Goal: Information Seeking & Learning: Learn about a topic

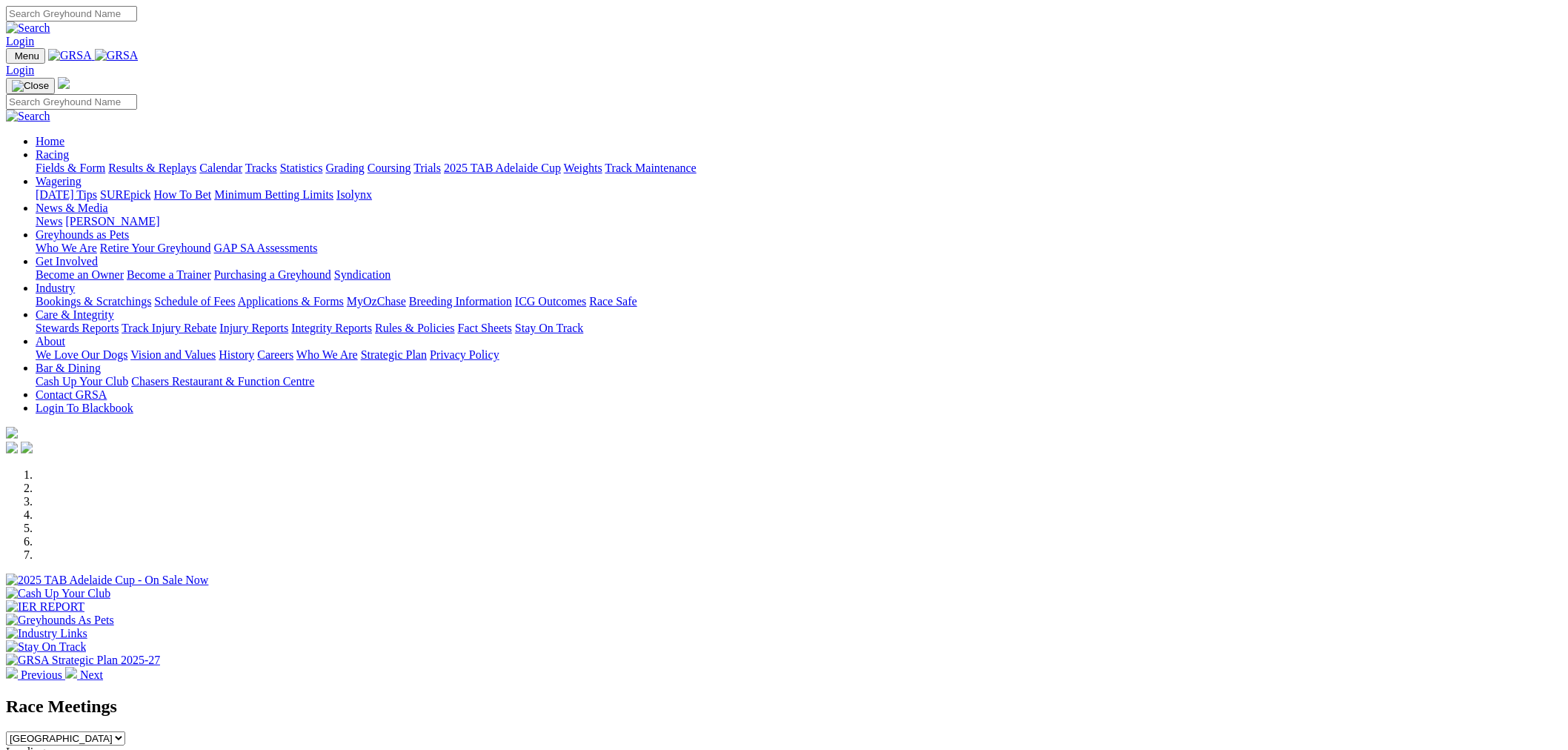
click at [69, 148] on link "Racing" at bounding box center [53, 154] width 34 height 12
click at [82, 175] on link "Wagering" at bounding box center [59, 181] width 46 height 12
click at [69, 148] on link "Racing" at bounding box center [53, 154] width 34 height 12
click at [105, 161] on link "Fields & Form" at bounding box center [70, 167] width 70 height 12
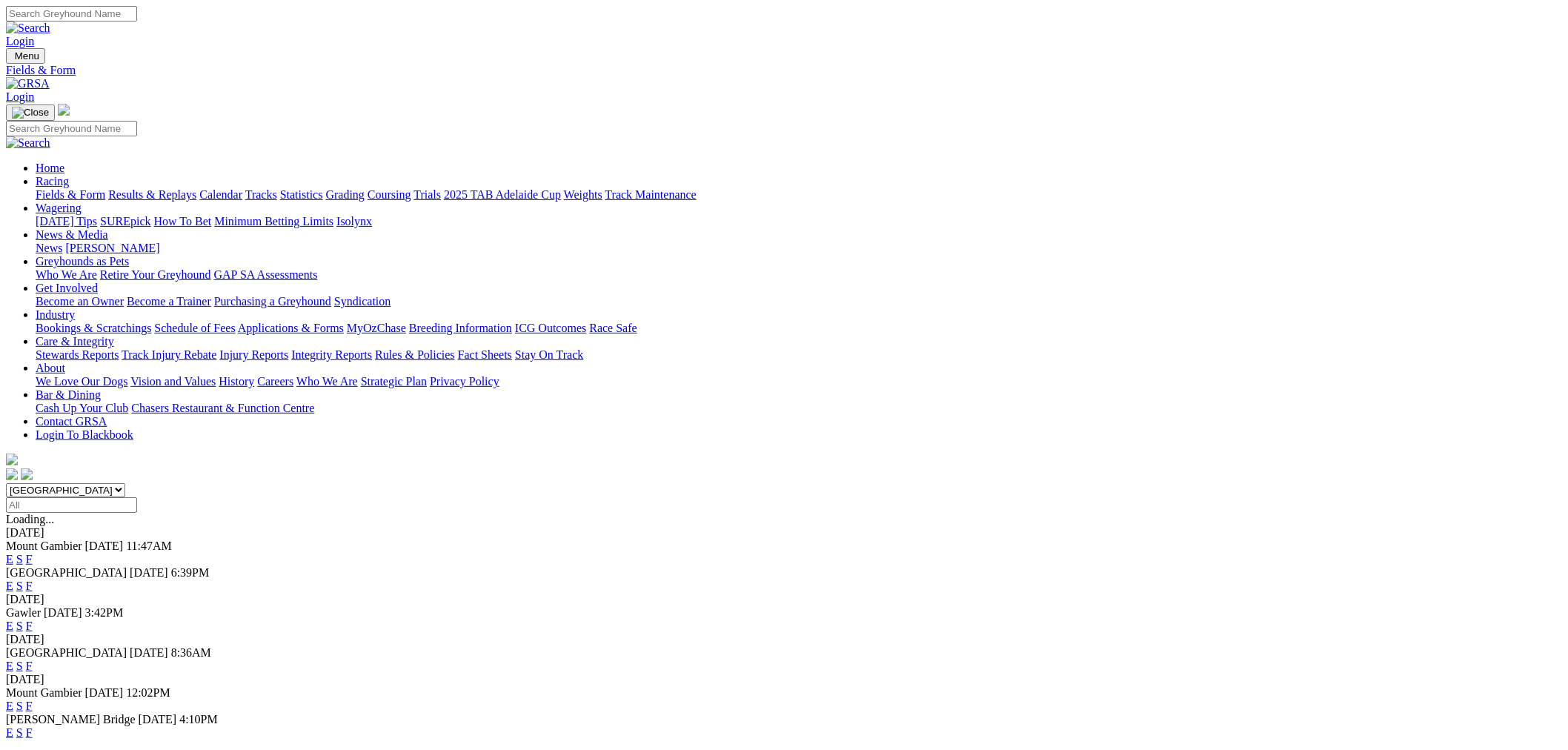
click at [125, 483] on select "South Australia New South Wales Northern Territory Queensland Tasmania Victoria…" at bounding box center [66, 490] width 119 height 14
select select "QLD"
click at [125, 483] on select "South Australia New South Wales Northern Territory Queensland Tasmania Victoria…" at bounding box center [66, 490] width 119 height 14
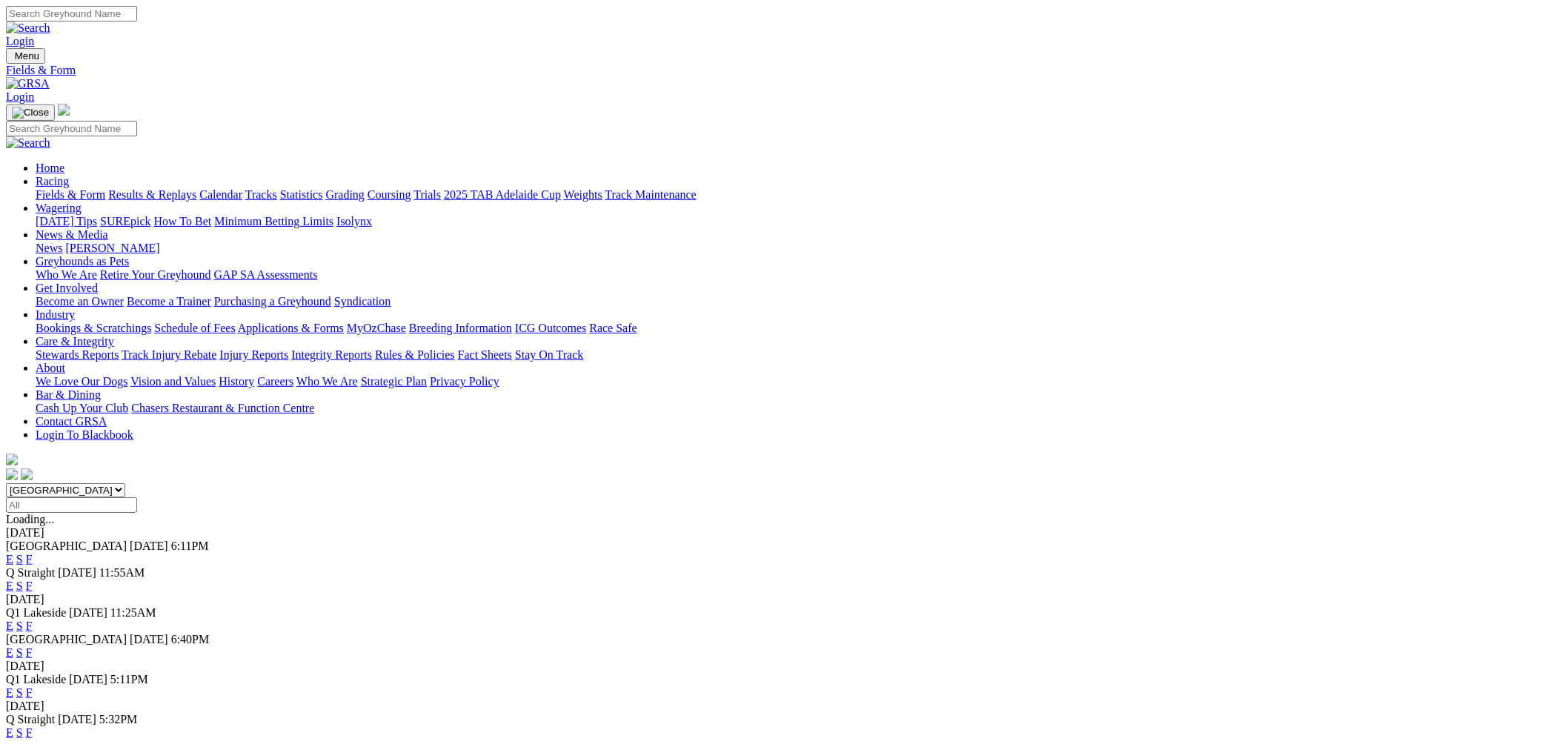
click at [13, 553] on link "E" at bounding box center [10, 559] width 8 height 12
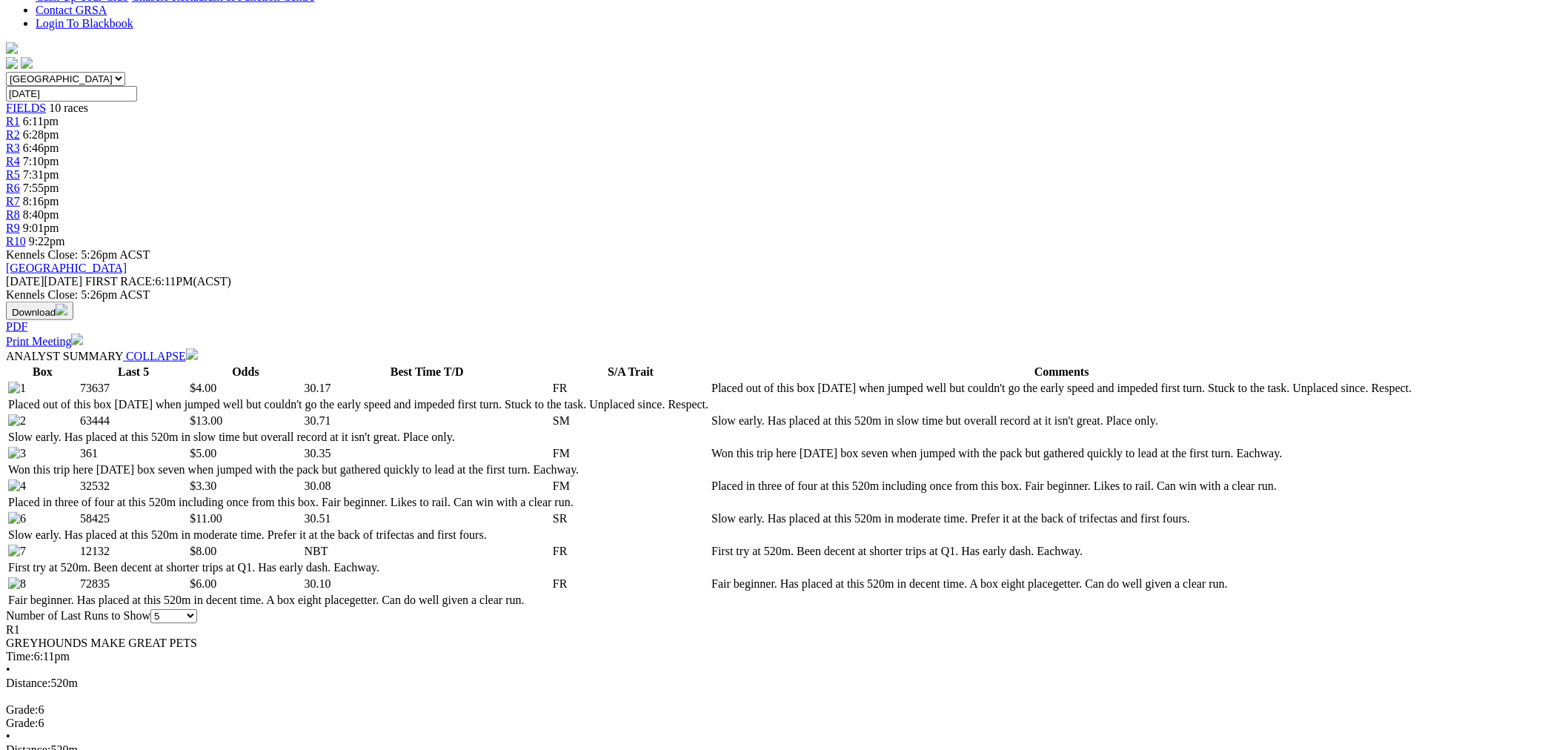
scroll to position [549, 0]
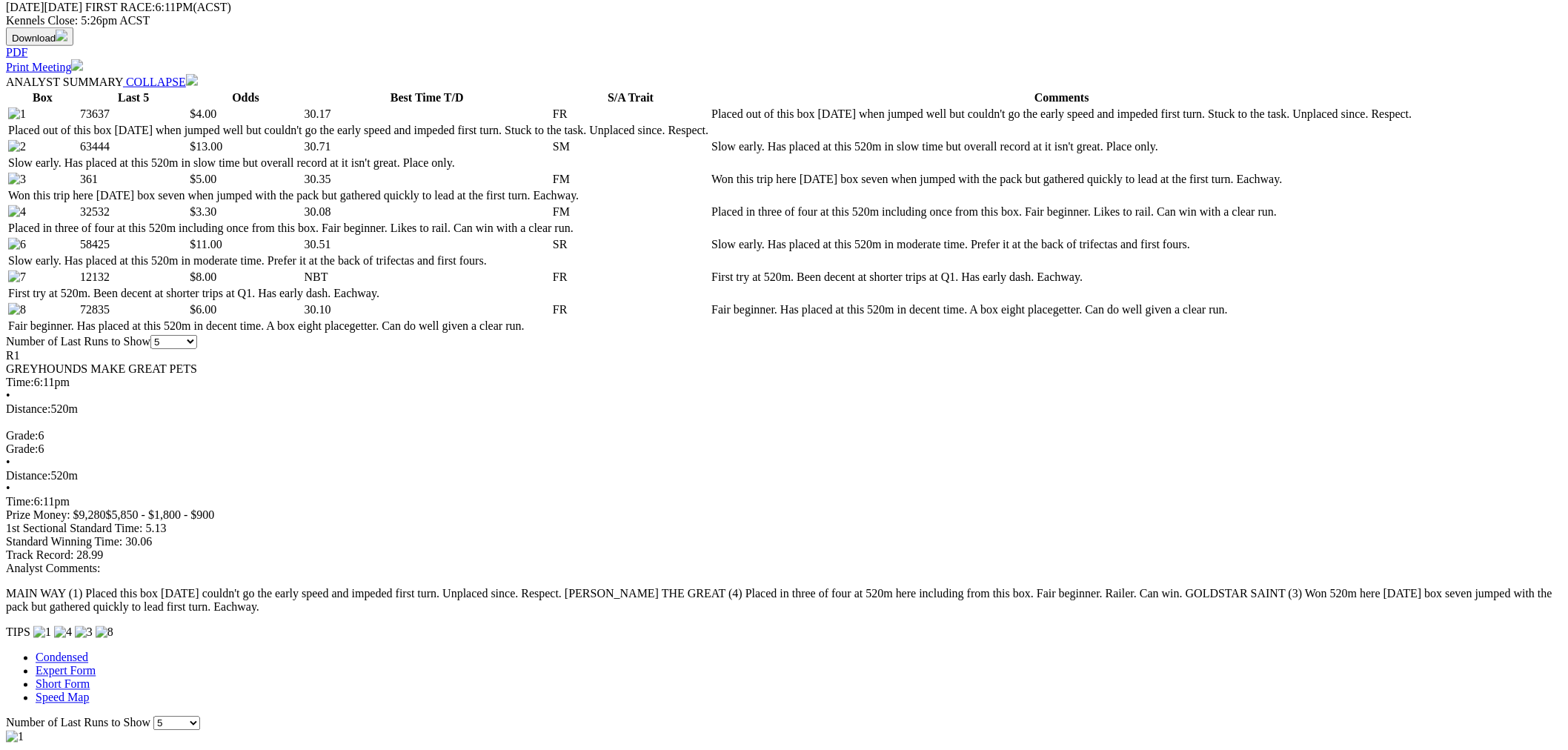
scroll to position [960, 0]
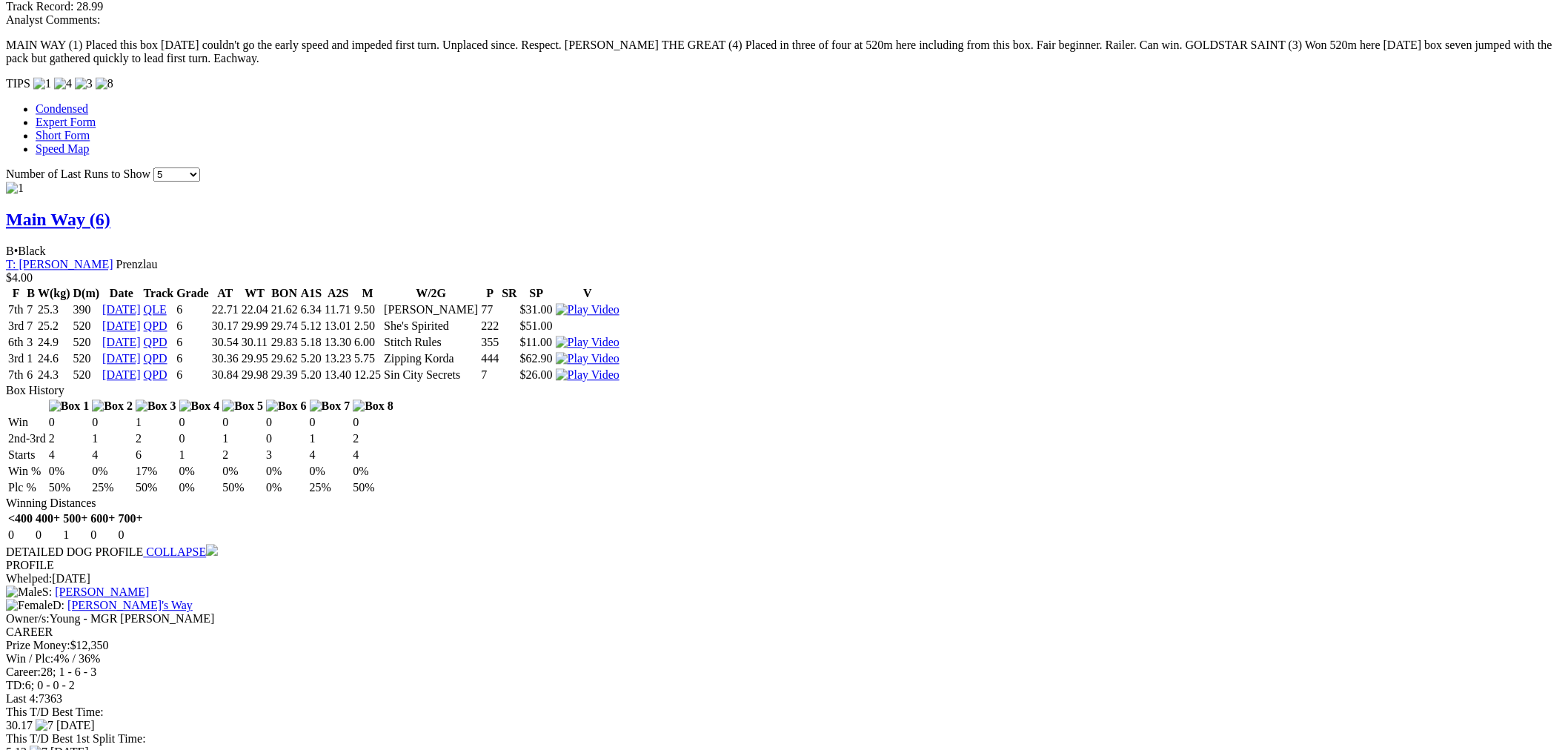
scroll to position [1372, 0]
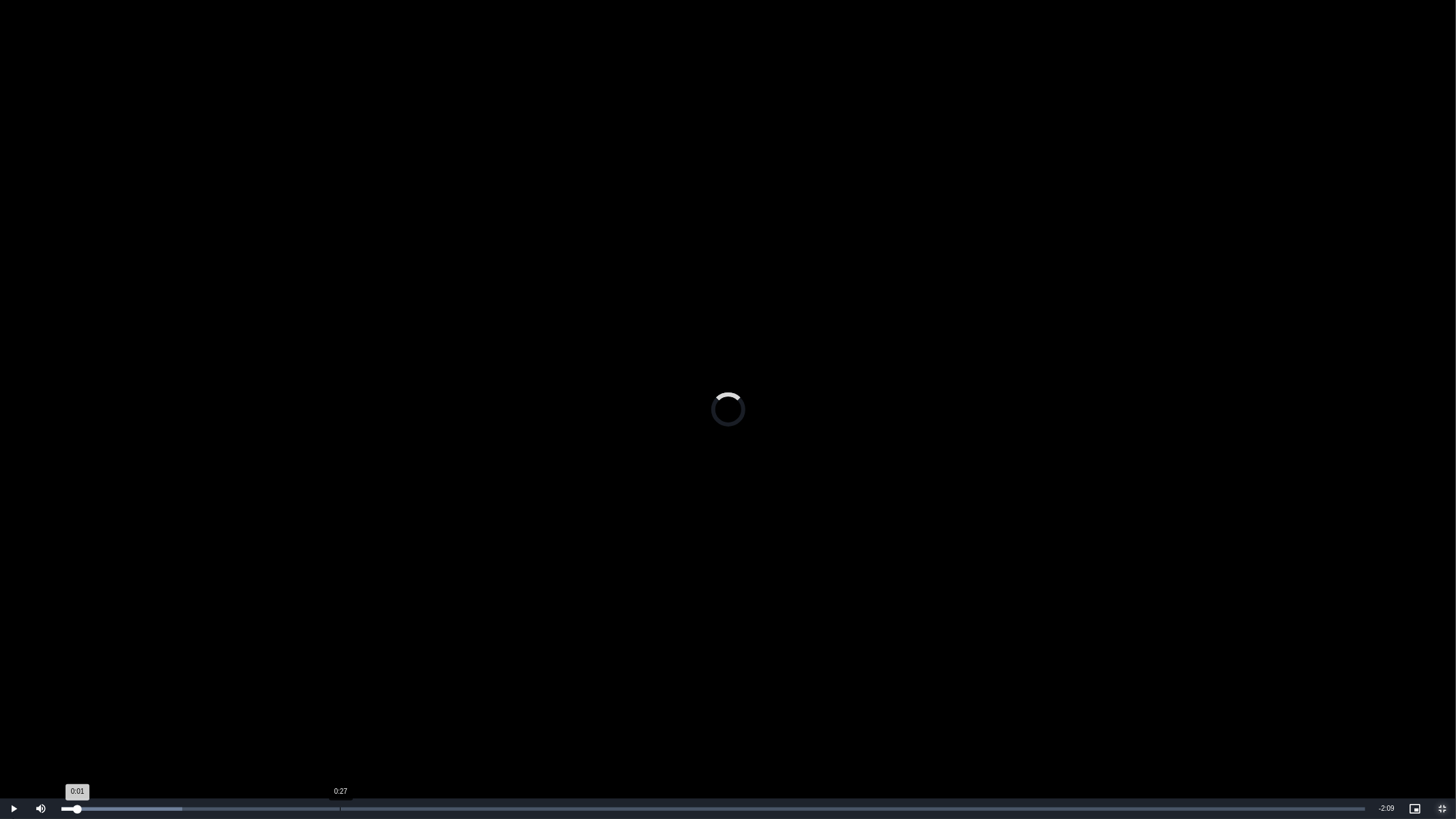
click at [340, 690] on div "0:27" at bounding box center [340, 808] width 1 height 4
click at [303, 690] on div "0:24" at bounding box center [303, 808] width 1 height 4
click at [203, 690] on div "Loaded : 36.96% 0:14 0:24" at bounding box center [714, 808] width 1317 height 20
click at [227, 690] on div "Progress Bar" at bounding box center [272, 808] width 180 height 4
click at [215, 690] on div "0:15" at bounding box center [215, 808] width 1 height 4
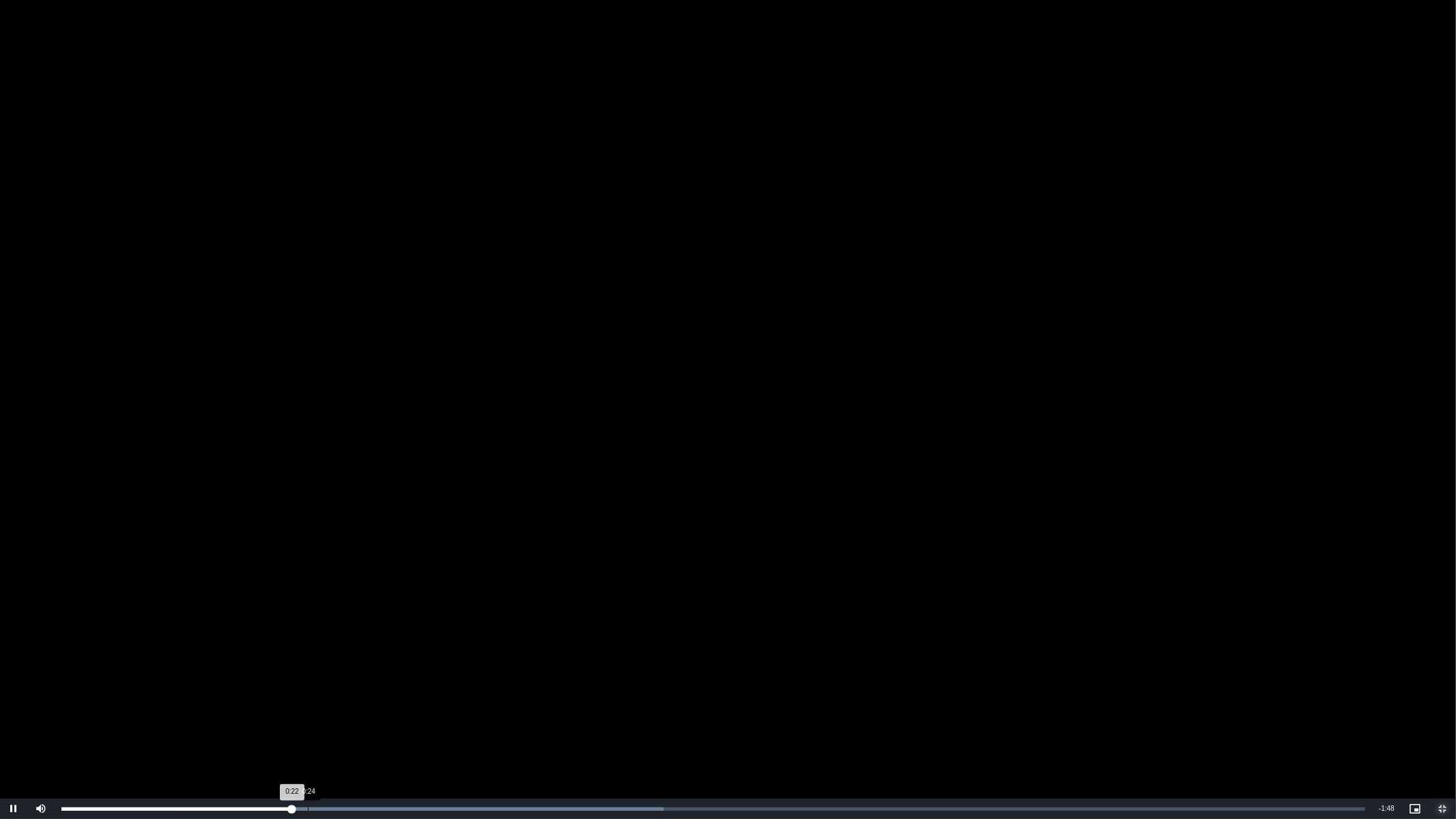
click at [308, 690] on div "Loaded : 46.20% 0:24 0:22" at bounding box center [714, 808] width 1317 height 20
click at [327, 690] on div "Loaded : 50.82% 0:25 0:25" at bounding box center [714, 808] width 1317 height 20
click at [353, 690] on div "Loaded : 50.82% 0:29 0:26" at bounding box center [714, 808] width 1317 height 20
click at [404, 690] on div "Loaded : 50.82% 0:34 0:29" at bounding box center [714, 808] width 1317 height 20
click at [448, 690] on div "Loaded : 55.44% 0:34 0:34" at bounding box center [714, 808] width 1317 height 20
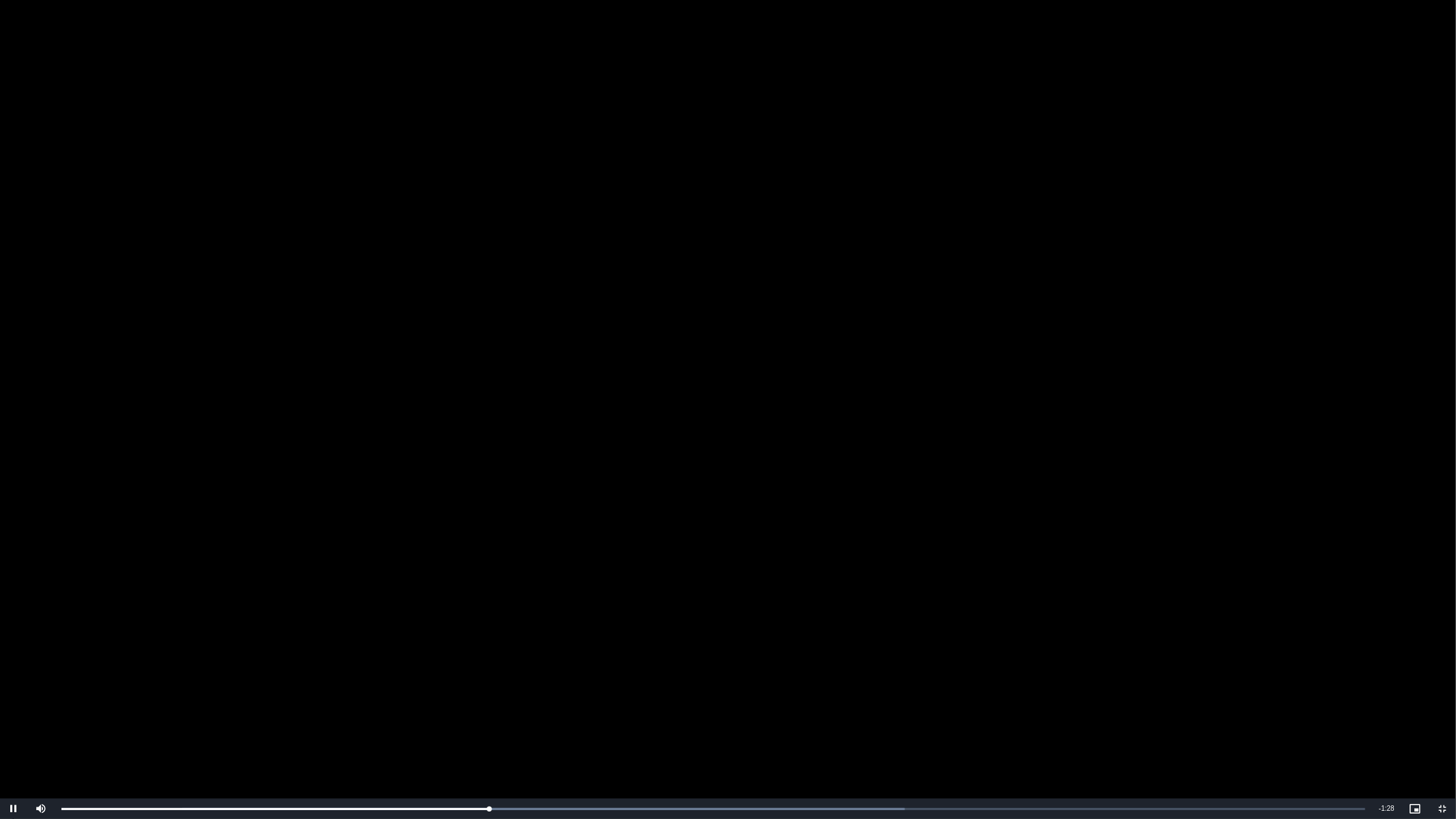
click at [626, 592] on video "To view this video please enable JavaScript, and consider upgrading to a web br…" at bounding box center [728, 410] width 1456 height 819
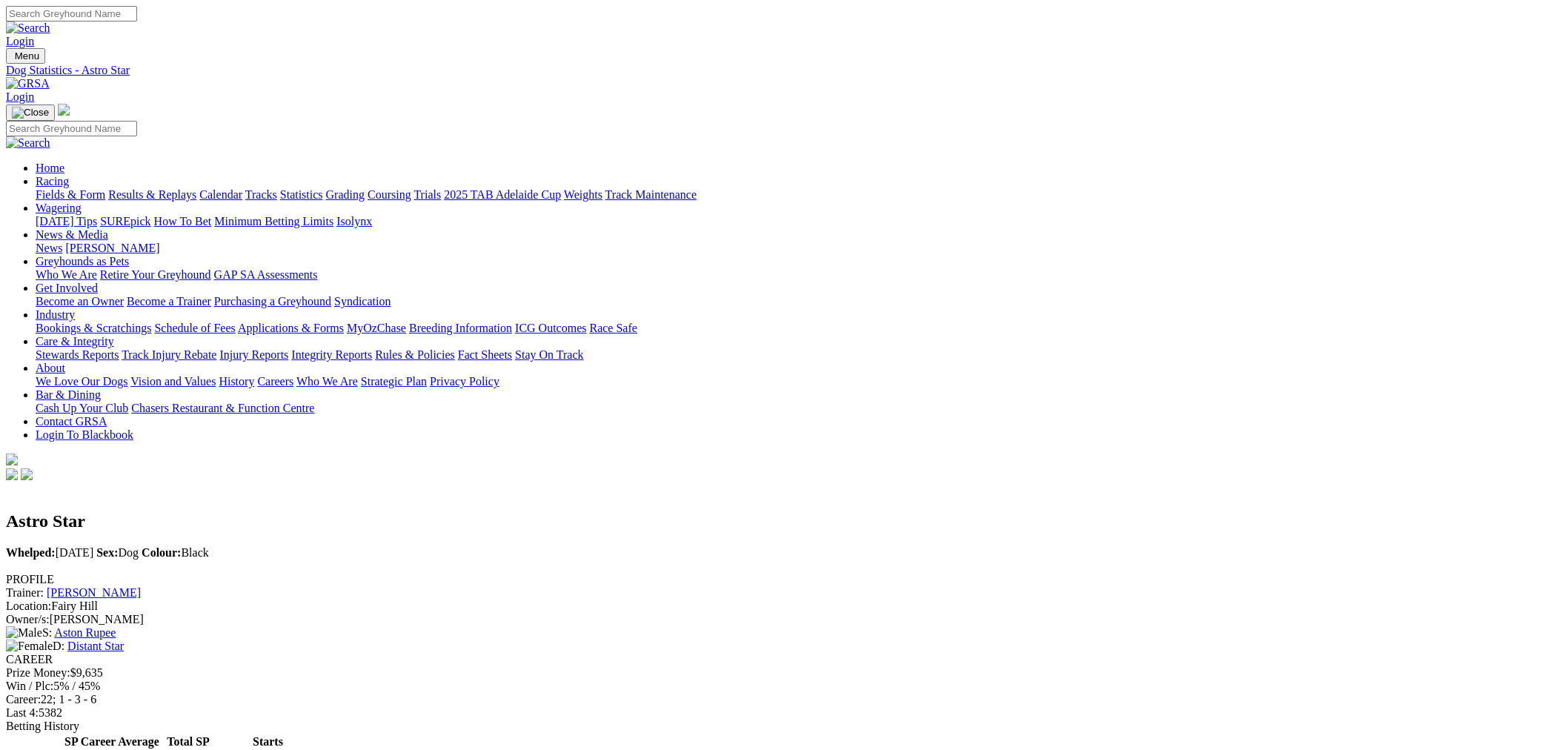
scroll to position [548, 0]
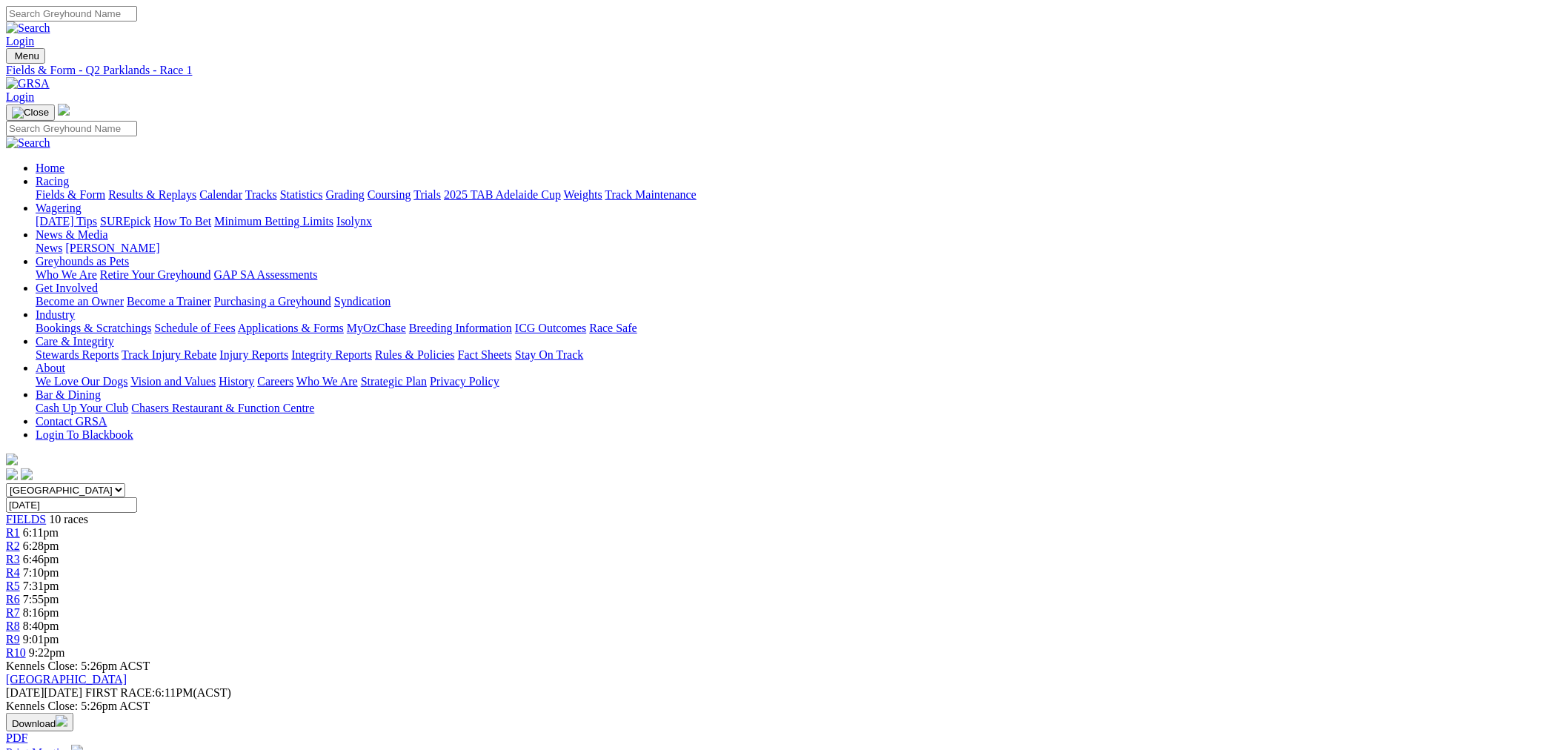
click at [60, 539] on span "6:28pm" at bounding box center [41, 545] width 37 height 12
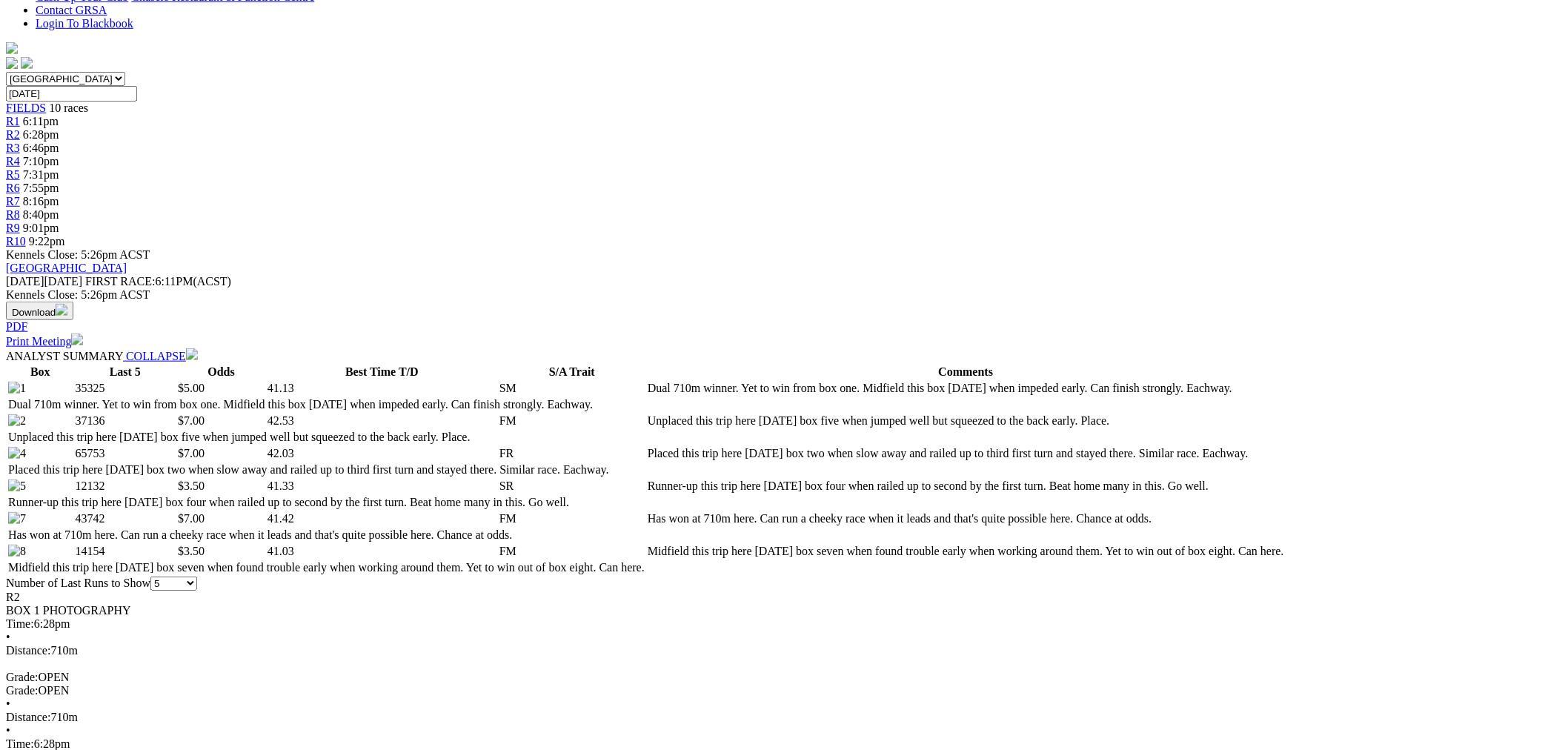
scroll to position [411, 0]
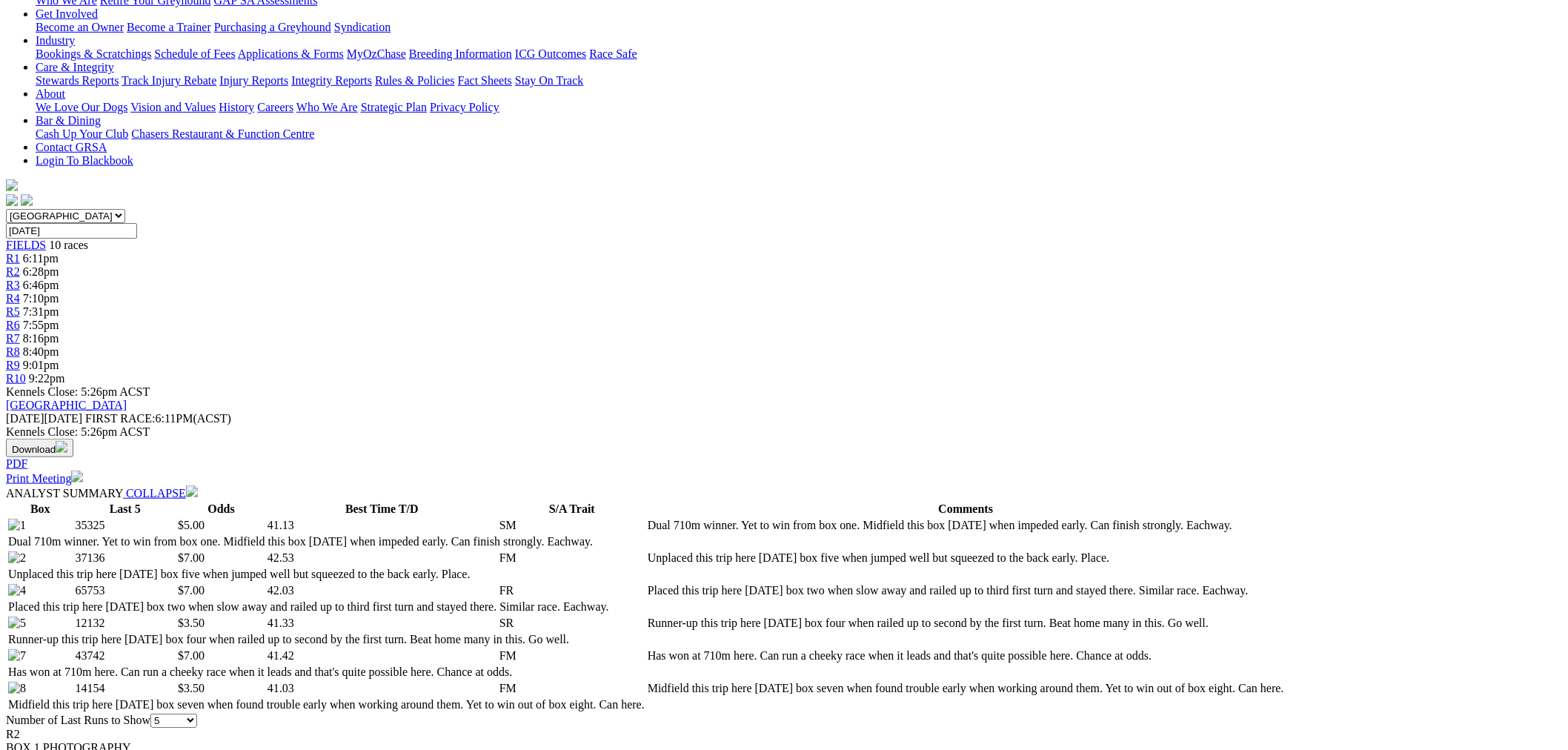
drag, startPoint x: 413, startPoint y: 261, endPoint x: 509, endPoint y: 233, distance: 100.0
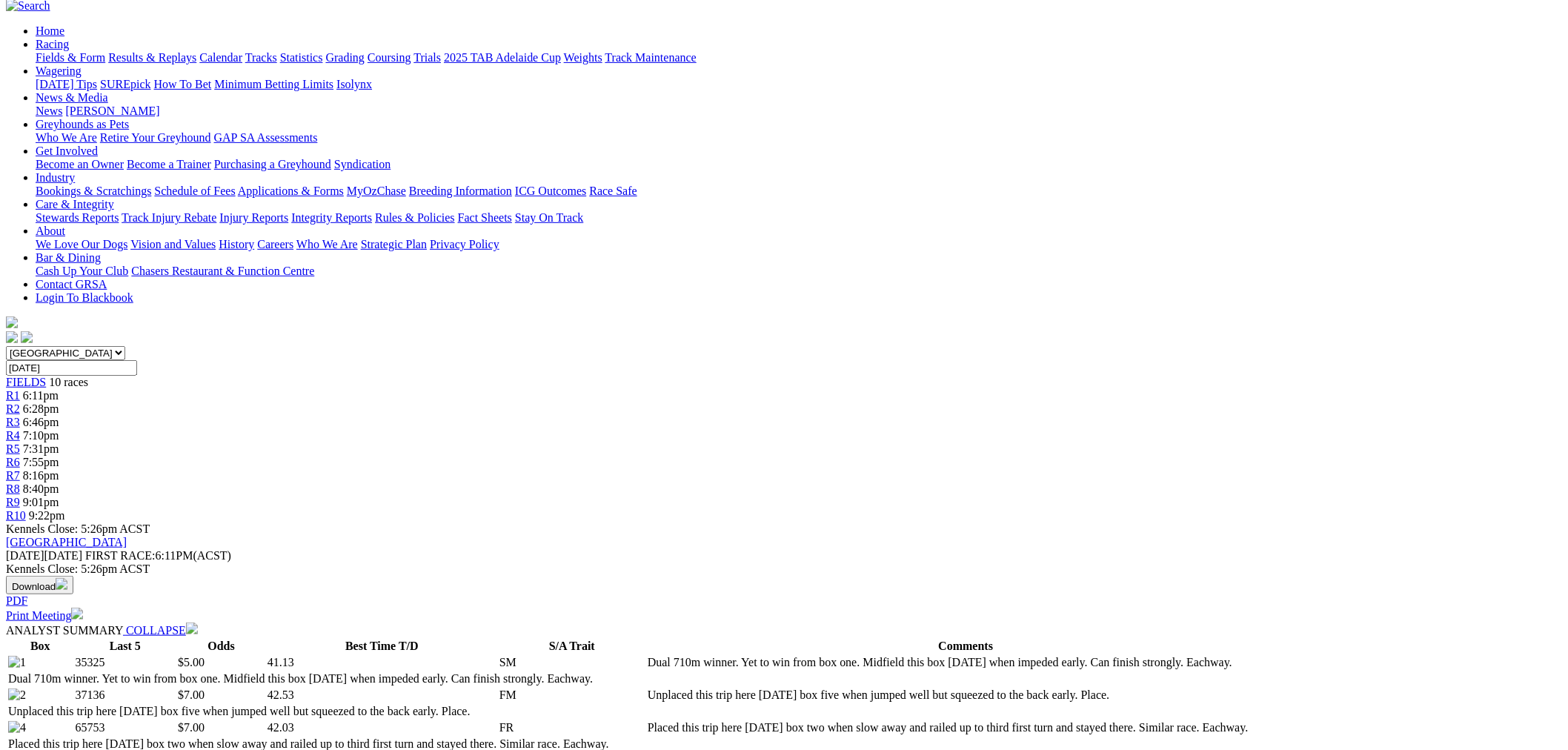
click at [60, 415] on span "6:46pm" at bounding box center [41, 422] width 37 height 12
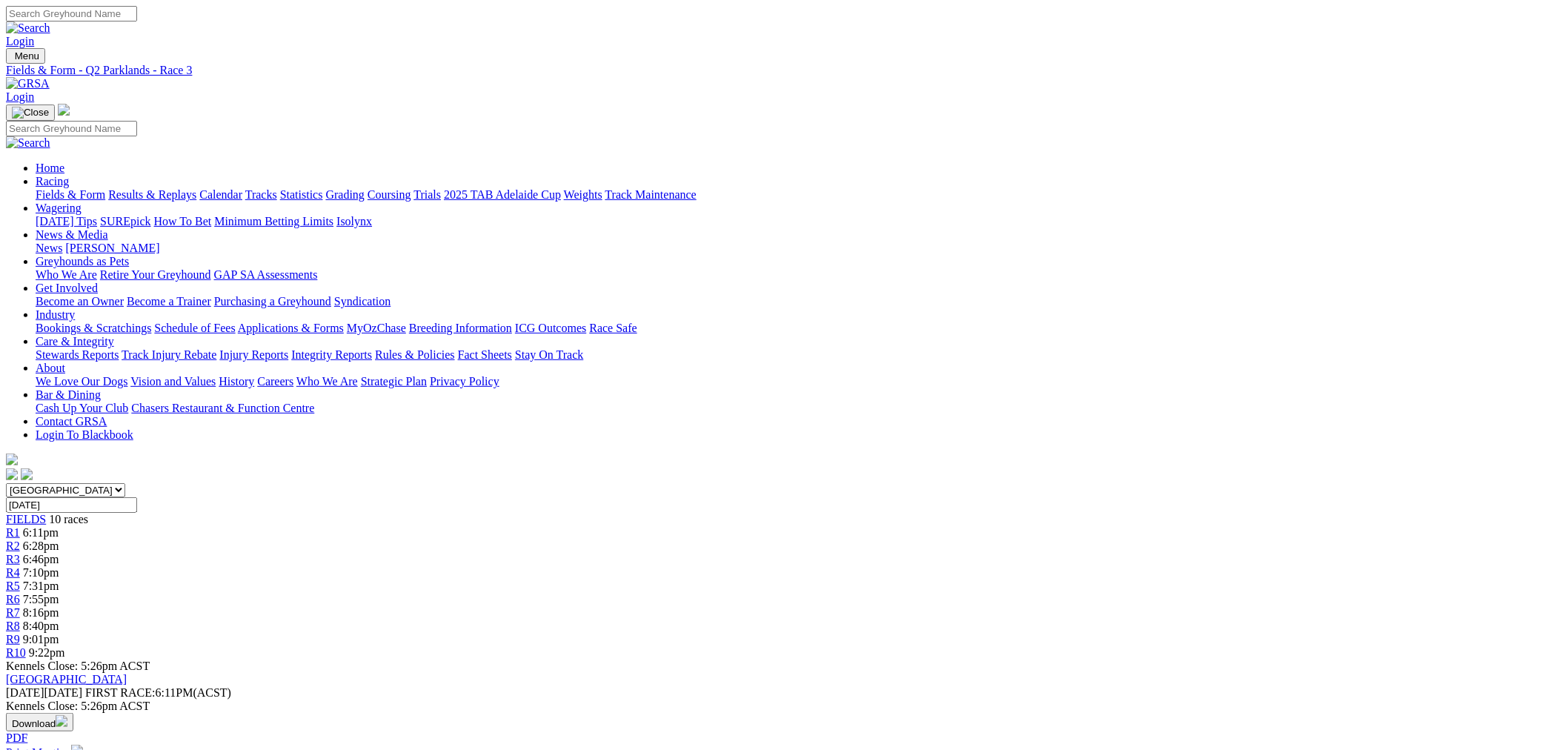
scroll to position [275, 0]
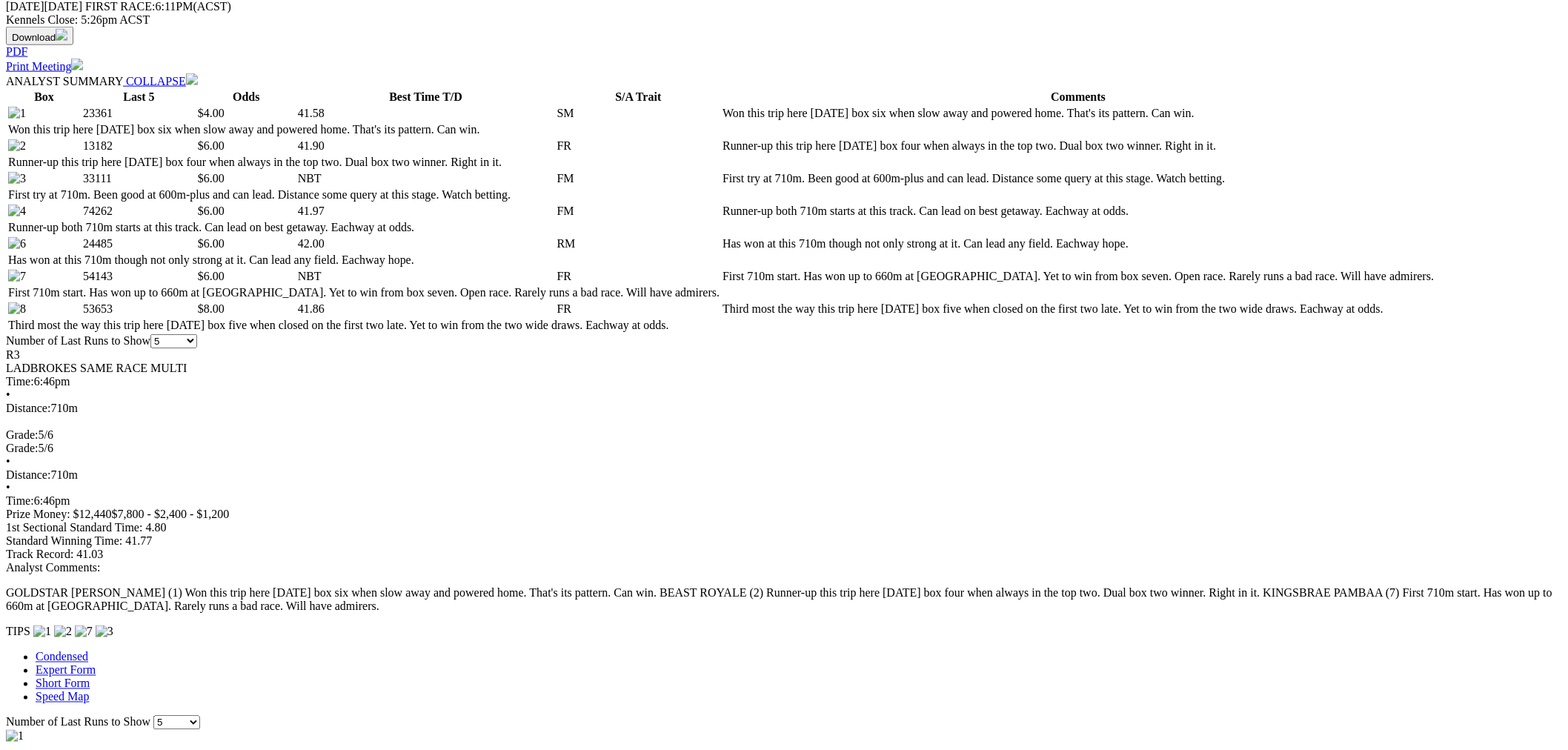
scroll to position [823, 0]
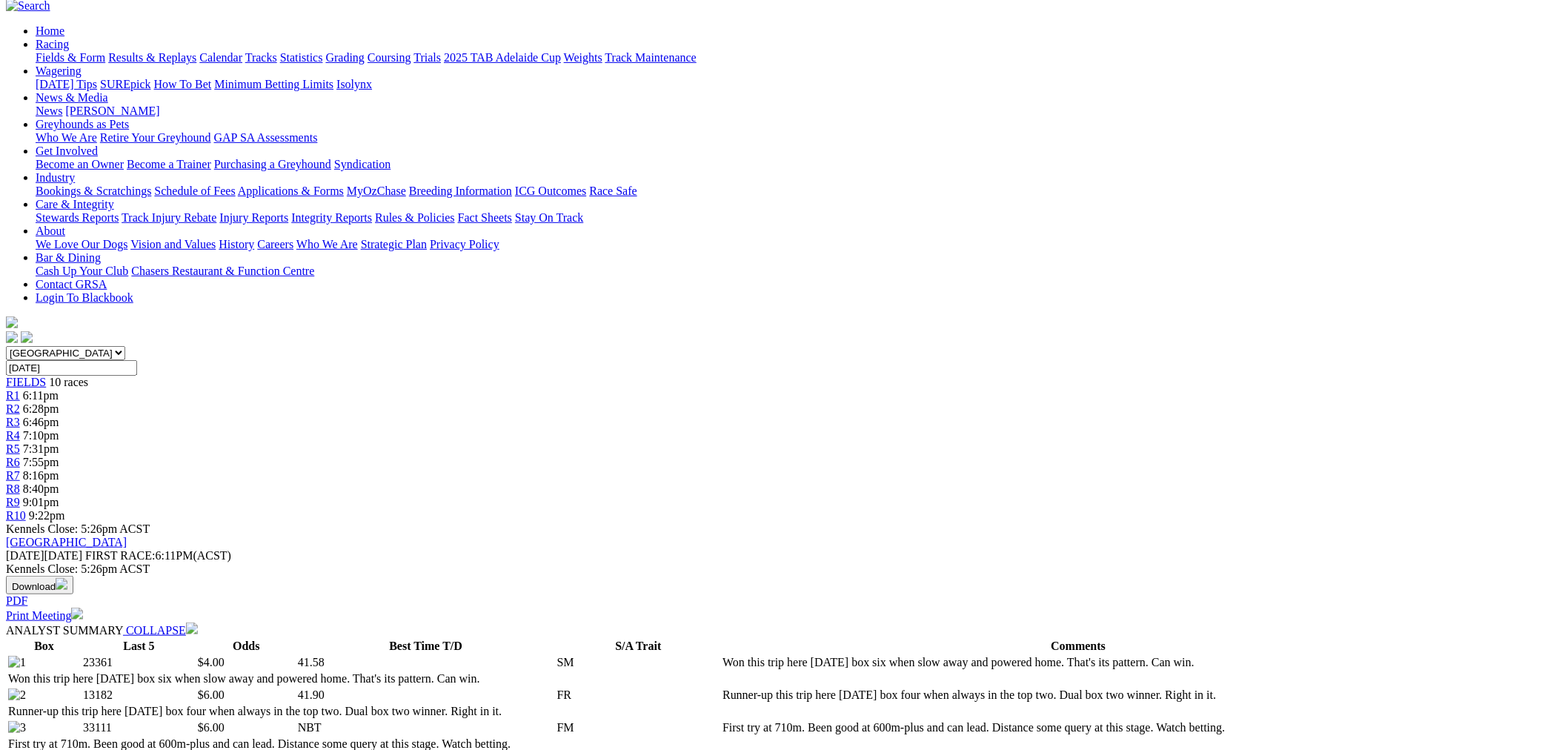
scroll to position [0, 0]
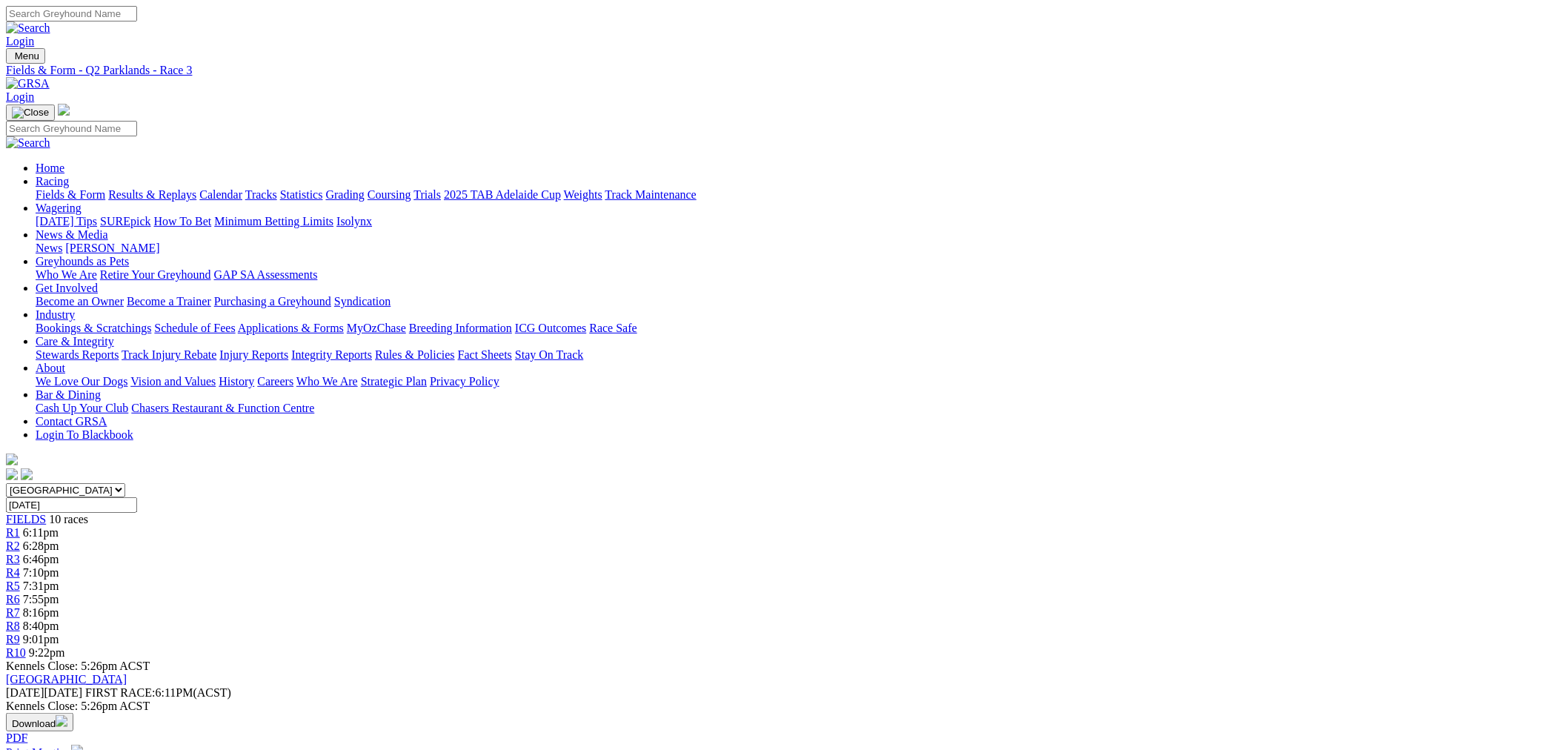
click at [20, 566] on span "R4" at bounding box center [13, 572] width 14 height 12
click at [60, 579] on span "7:31pm" at bounding box center [41, 585] width 37 height 12
click at [60, 593] on span "7:55pm" at bounding box center [41, 599] width 37 height 12
click at [1049, 619] on div "R8 8:40pm" at bounding box center [784, 626] width 1557 height 13
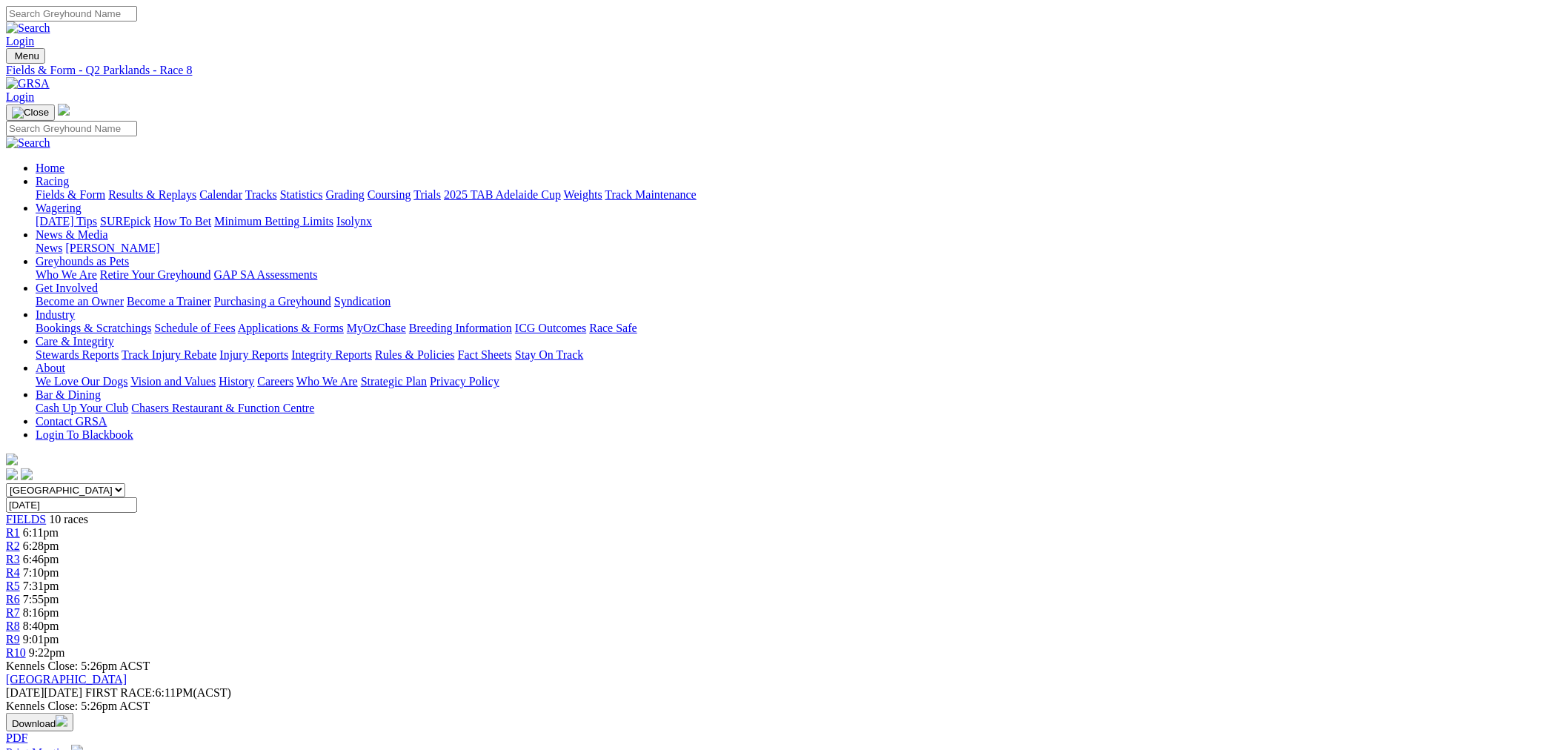
click at [65, 646] on span "9:22pm" at bounding box center [47, 652] width 37 height 12
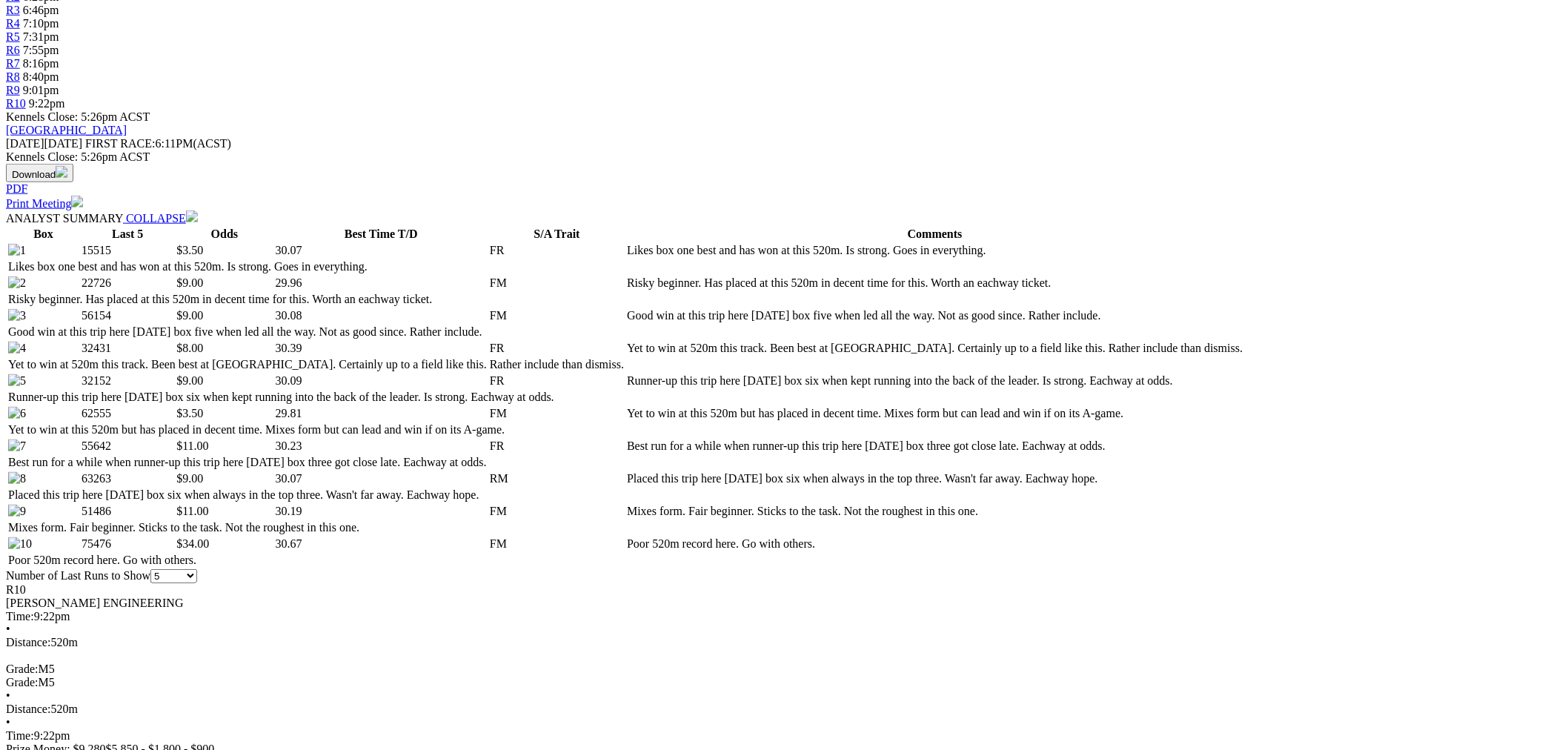
scroll to position [549, 0]
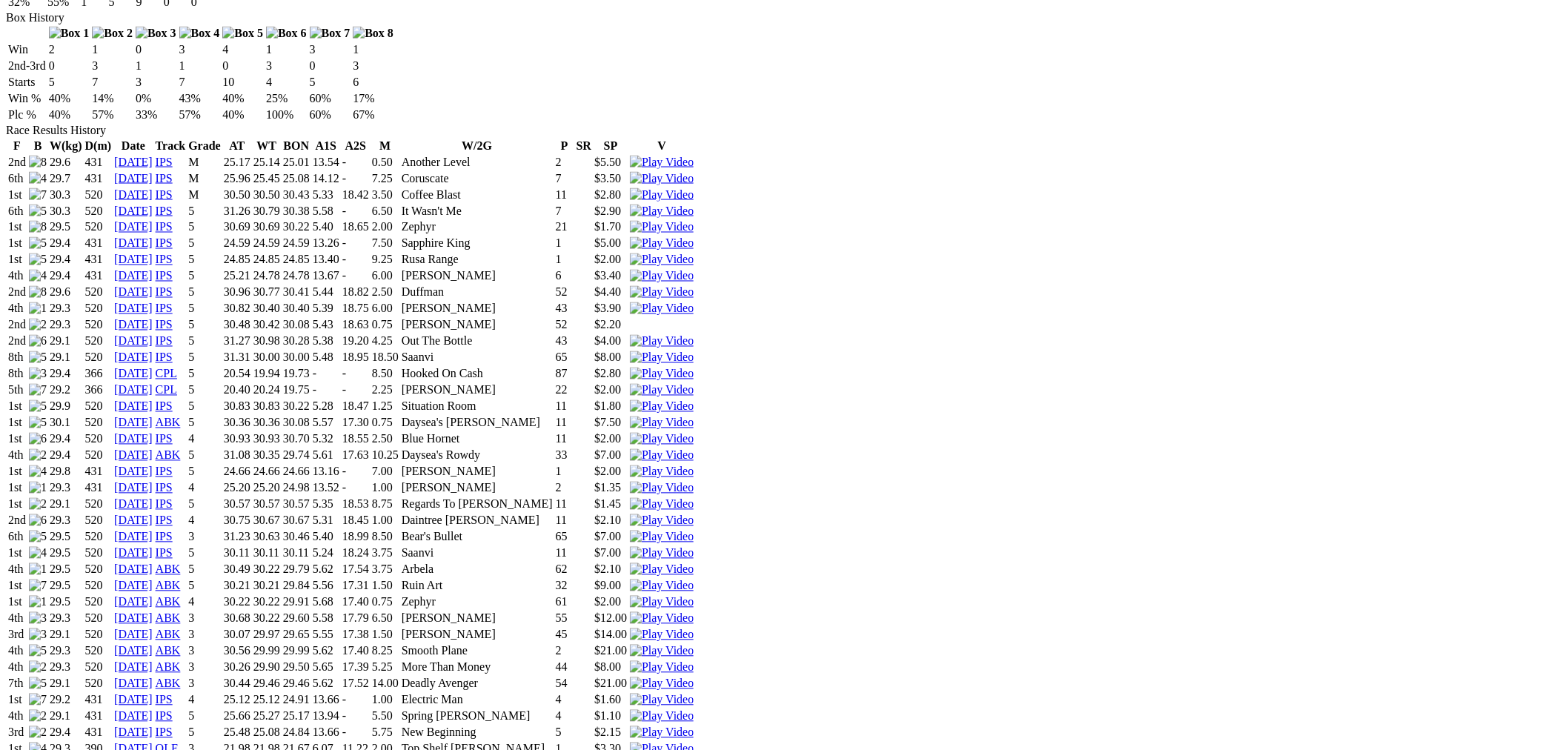
scroll to position [1097, 0]
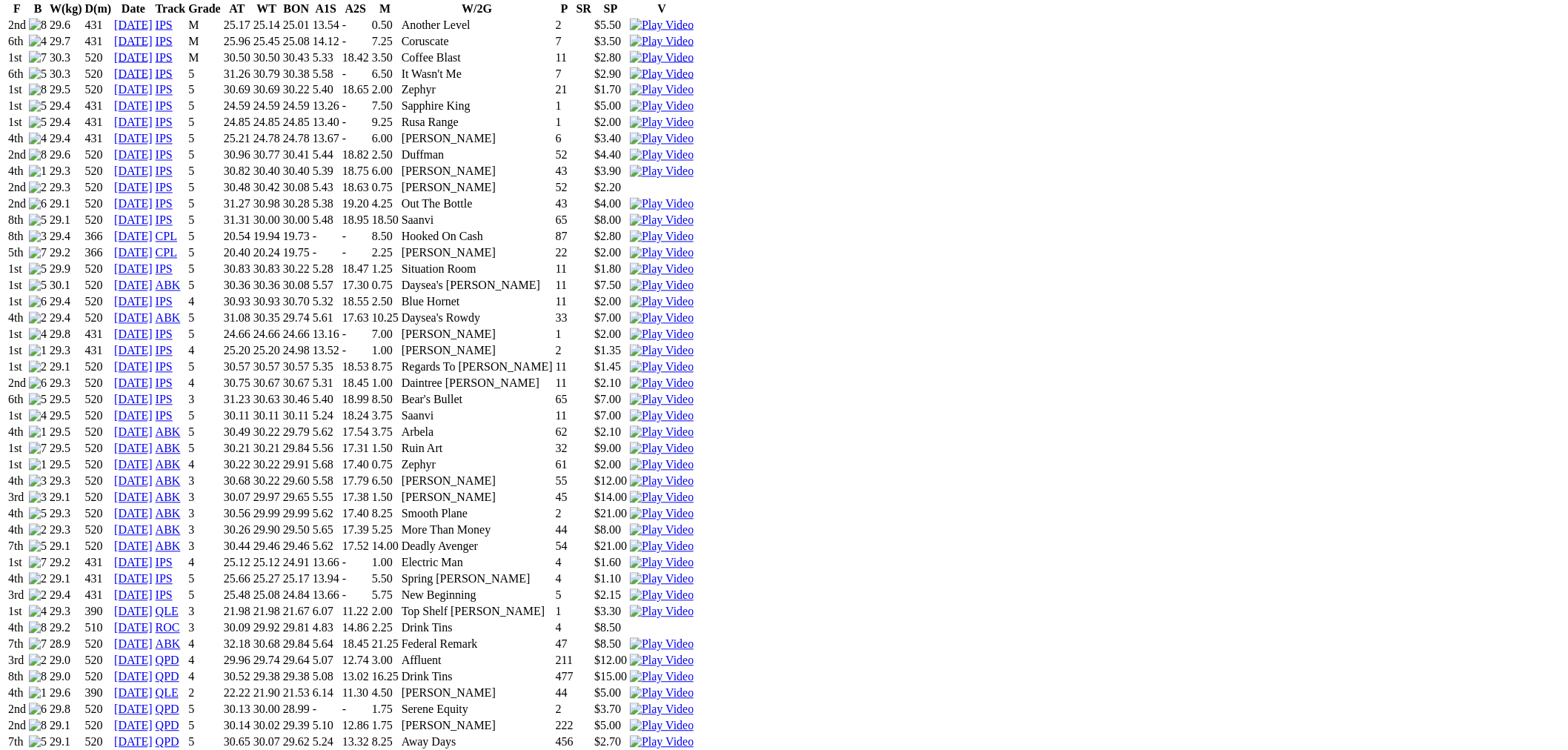
click at [694, 654] on img at bounding box center [661, 660] width 63 height 13
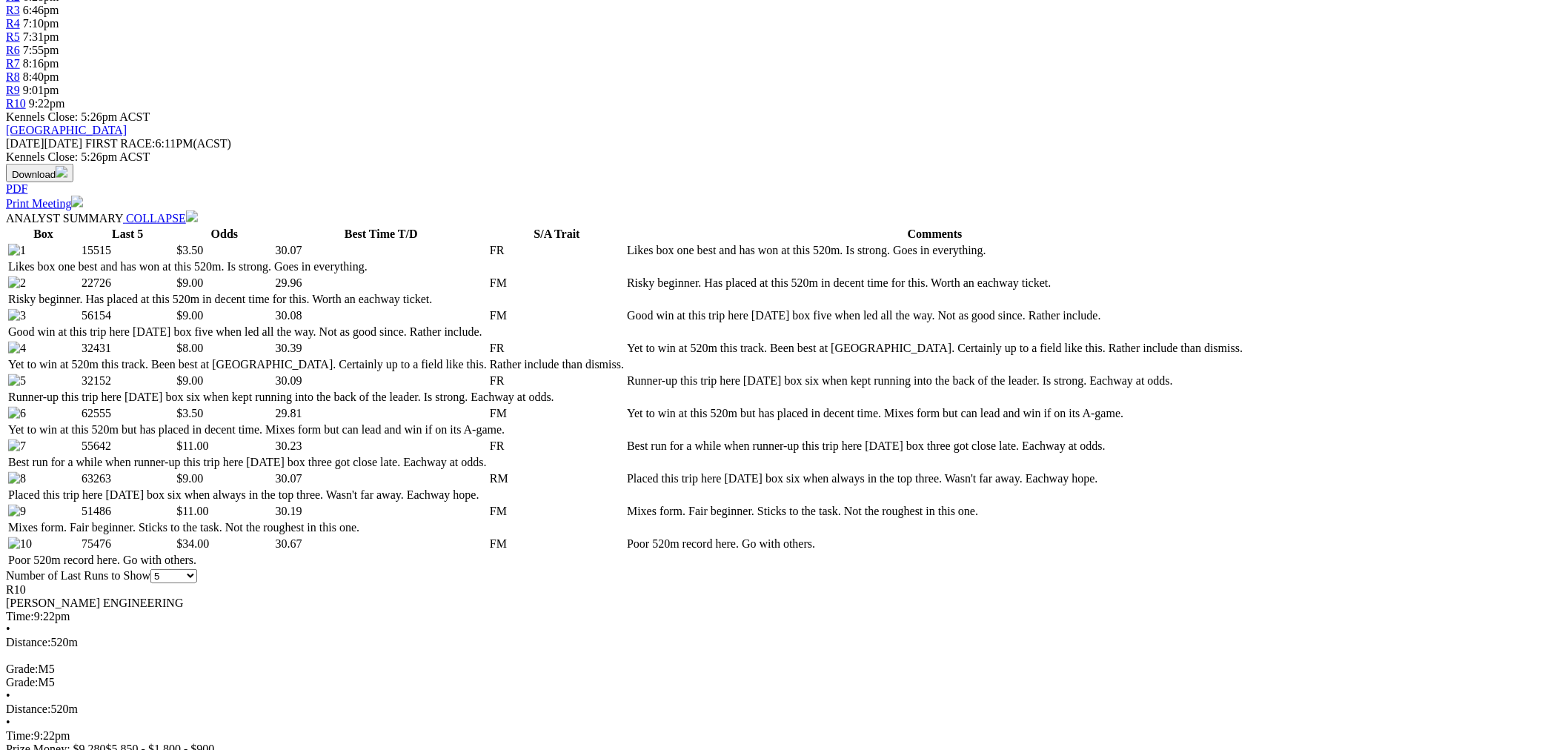
scroll to position [823, 0]
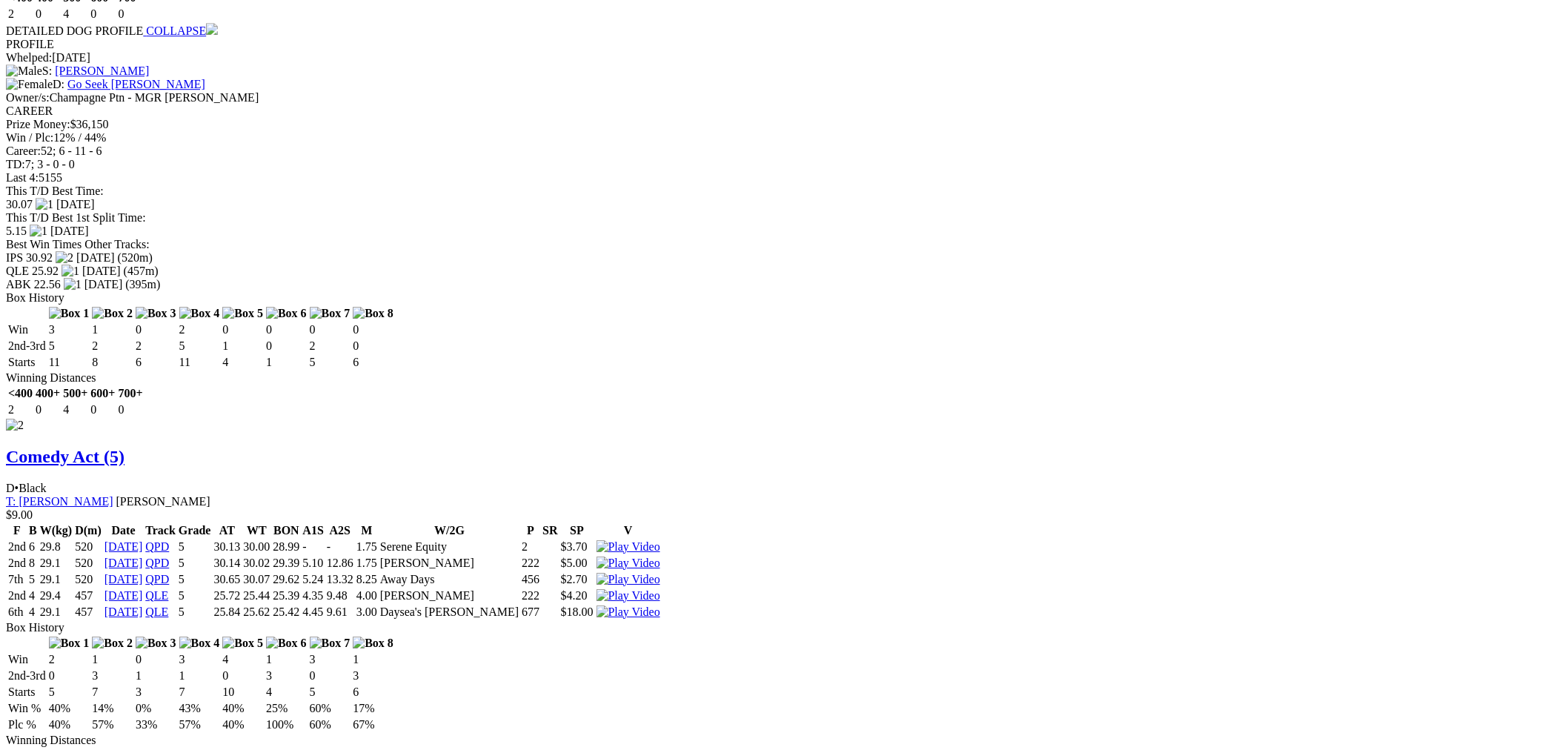
scroll to position [1304, 0]
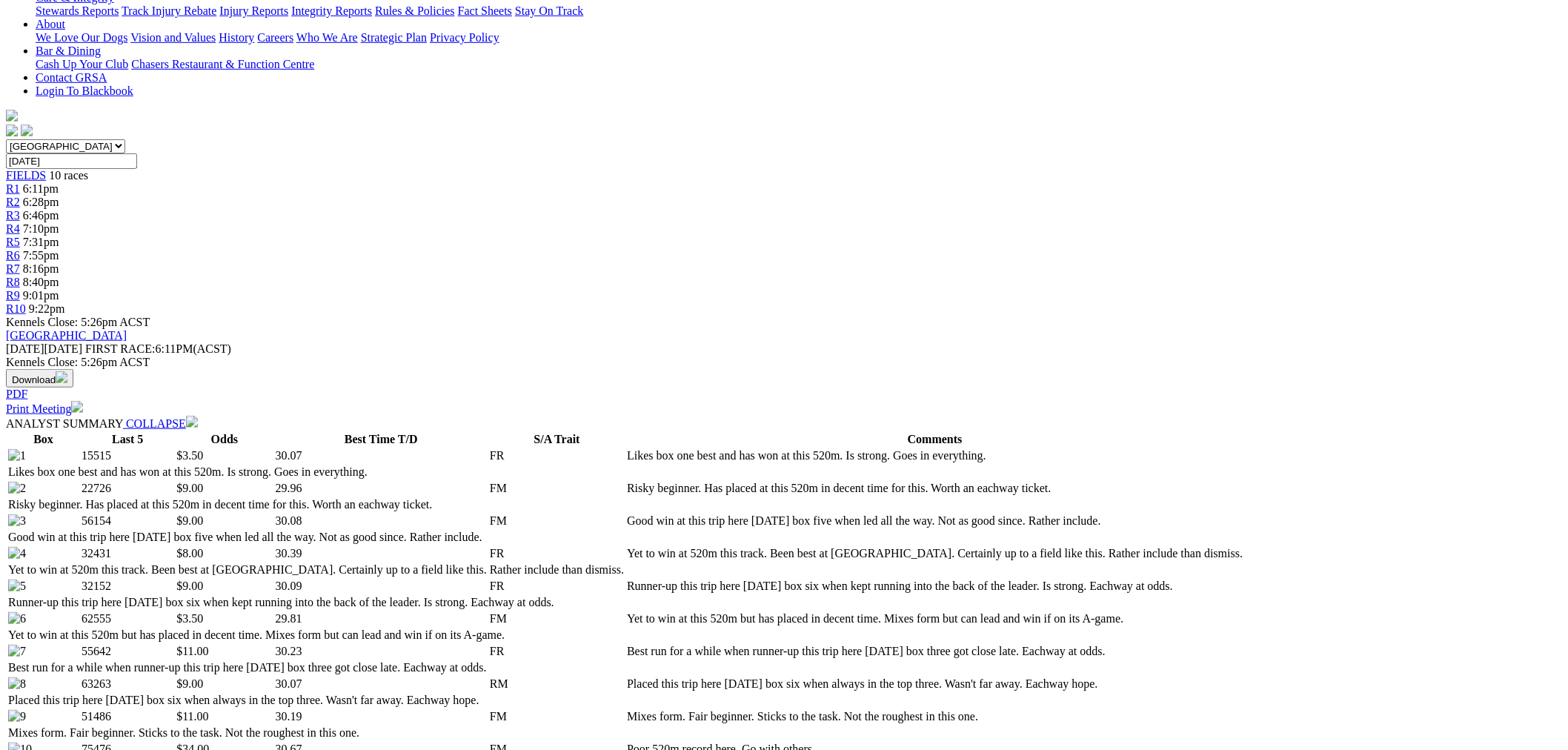
scroll to position [0, 0]
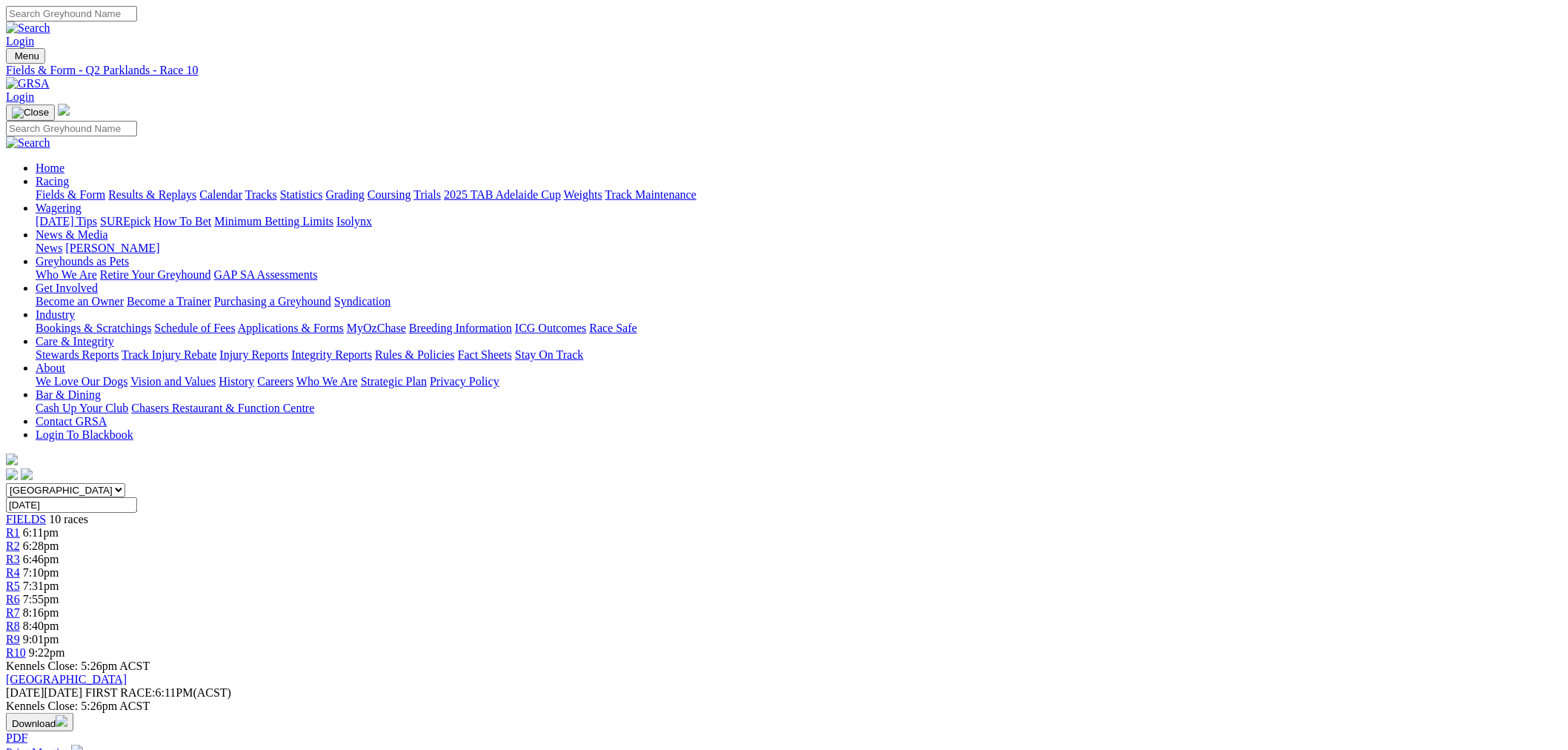
click at [105, 188] on link "Fields & Form" at bounding box center [70, 194] width 70 height 12
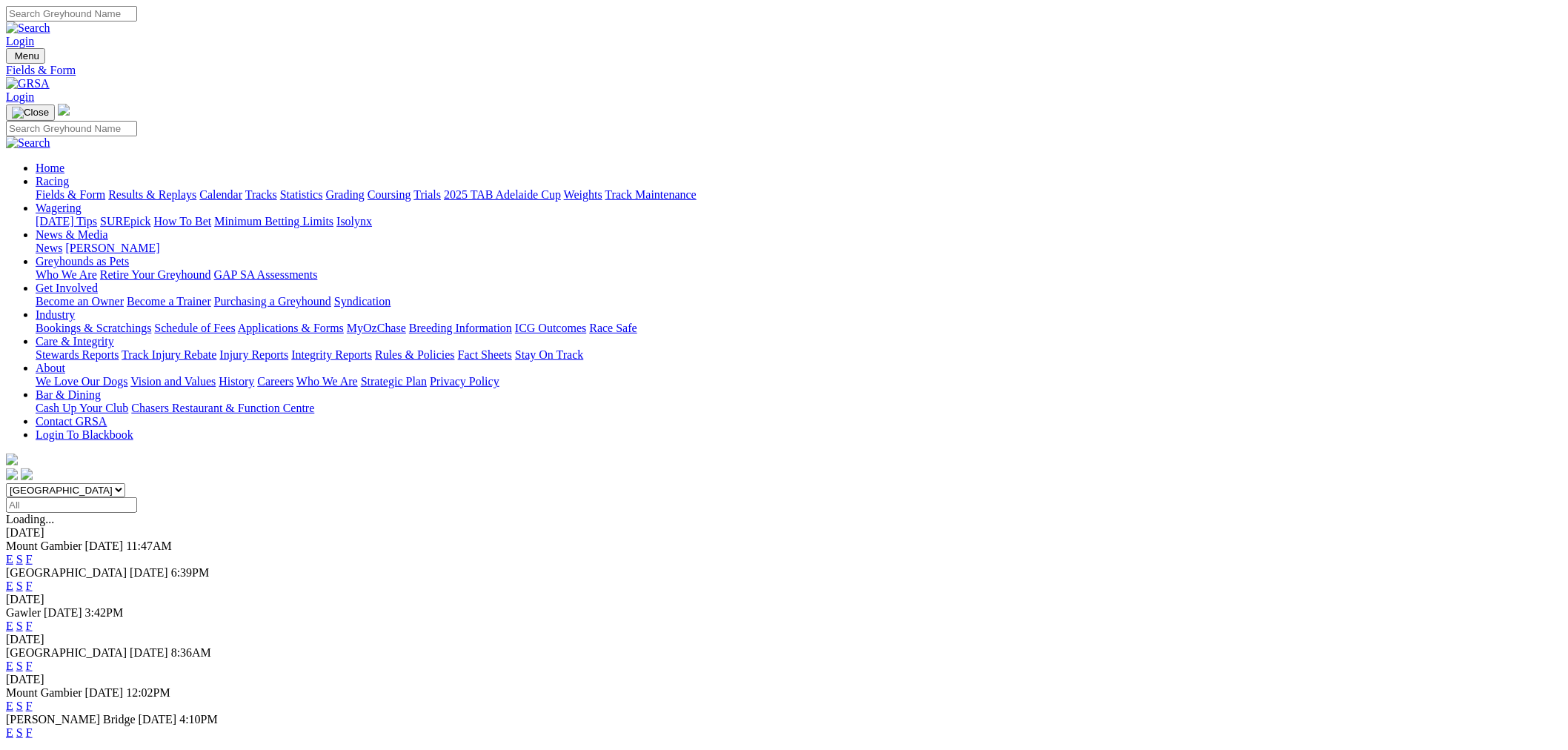
select select "[GEOGRAPHIC_DATA]"
click at [125, 483] on select "[GEOGRAPHIC_DATA] [GEOGRAPHIC_DATA] [GEOGRAPHIC_DATA] [GEOGRAPHIC_DATA] [GEOGRA…" at bounding box center [66, 490] width 119 height 14
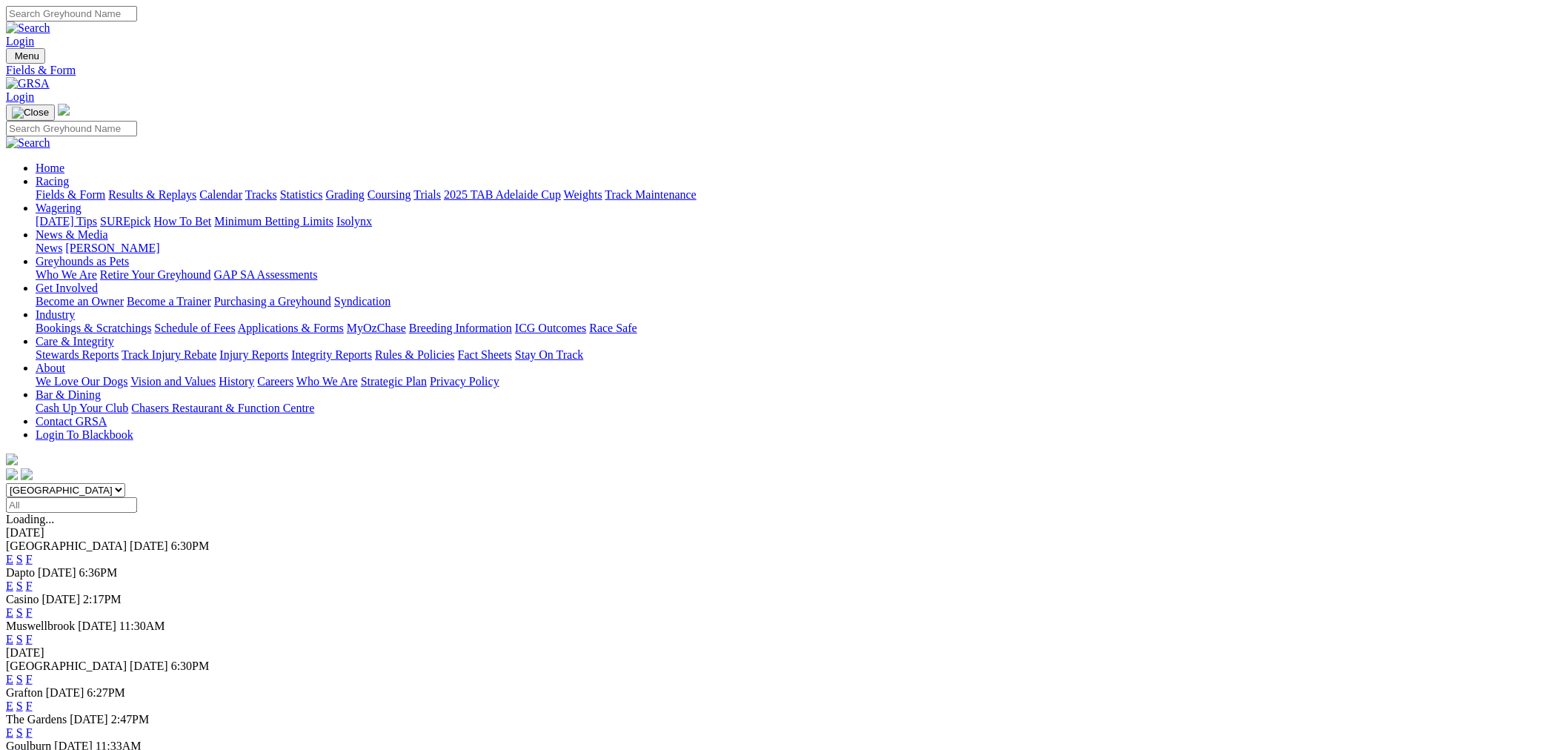
click at [13, 579] on link "E" at bounding box center [10, 585] width 8 height 12
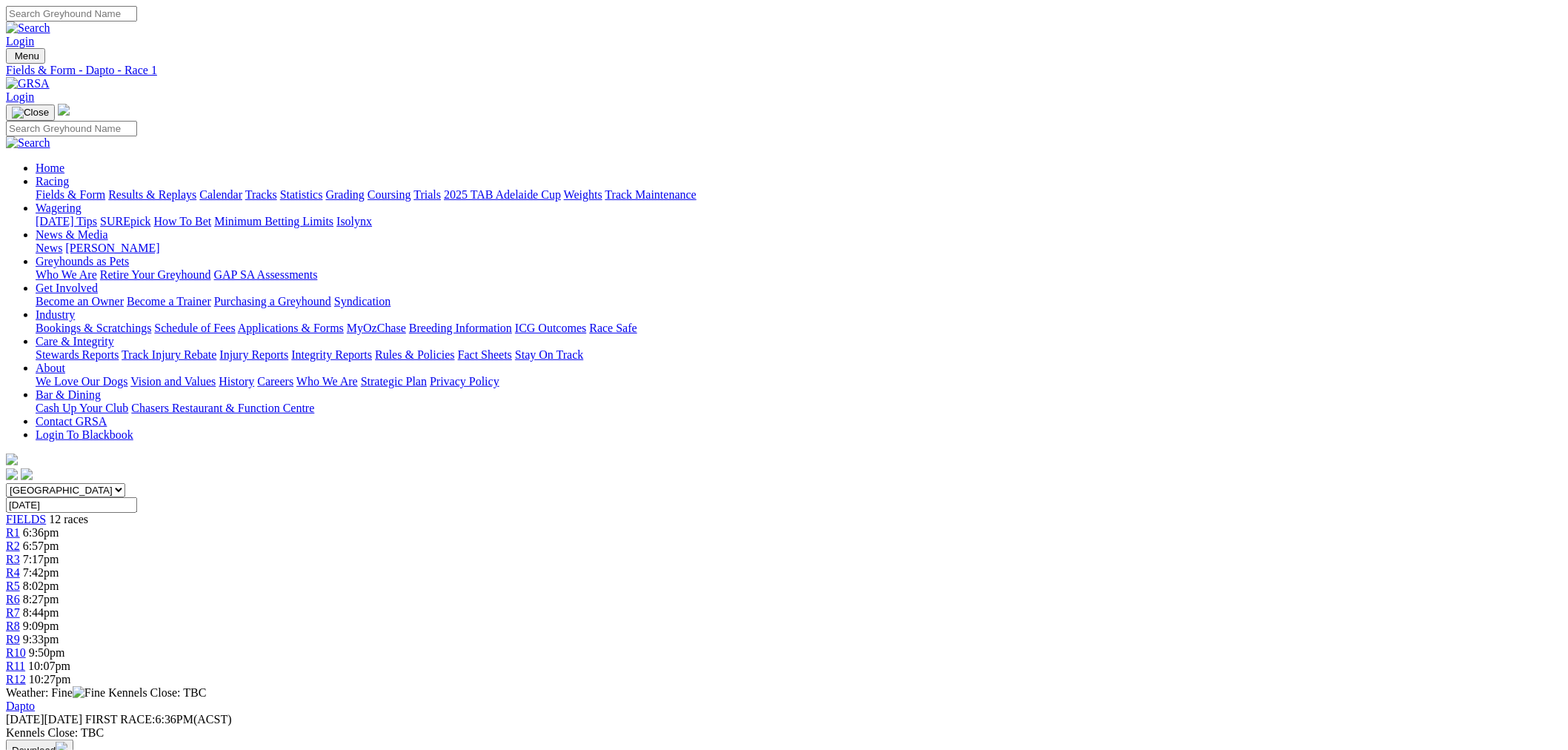
click at [60, 632] on span "9:33pm" at bounding box center [41, 638] width 37 height 12
drag, startPoint x: 213, startPoint y: 290, endPoint x: 216, endPoint y: 331, distance: 41.1
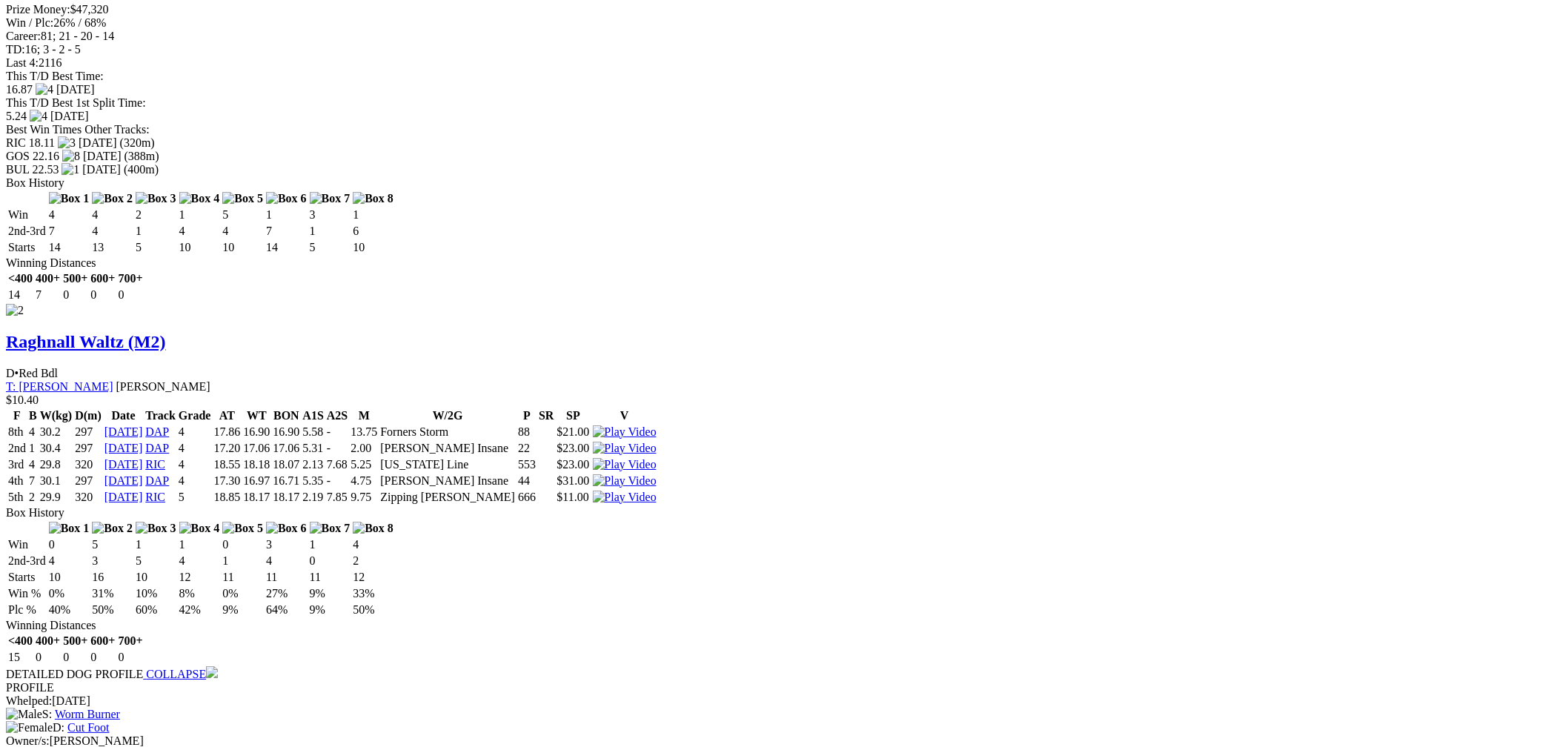
scroll to position [2091, 0]
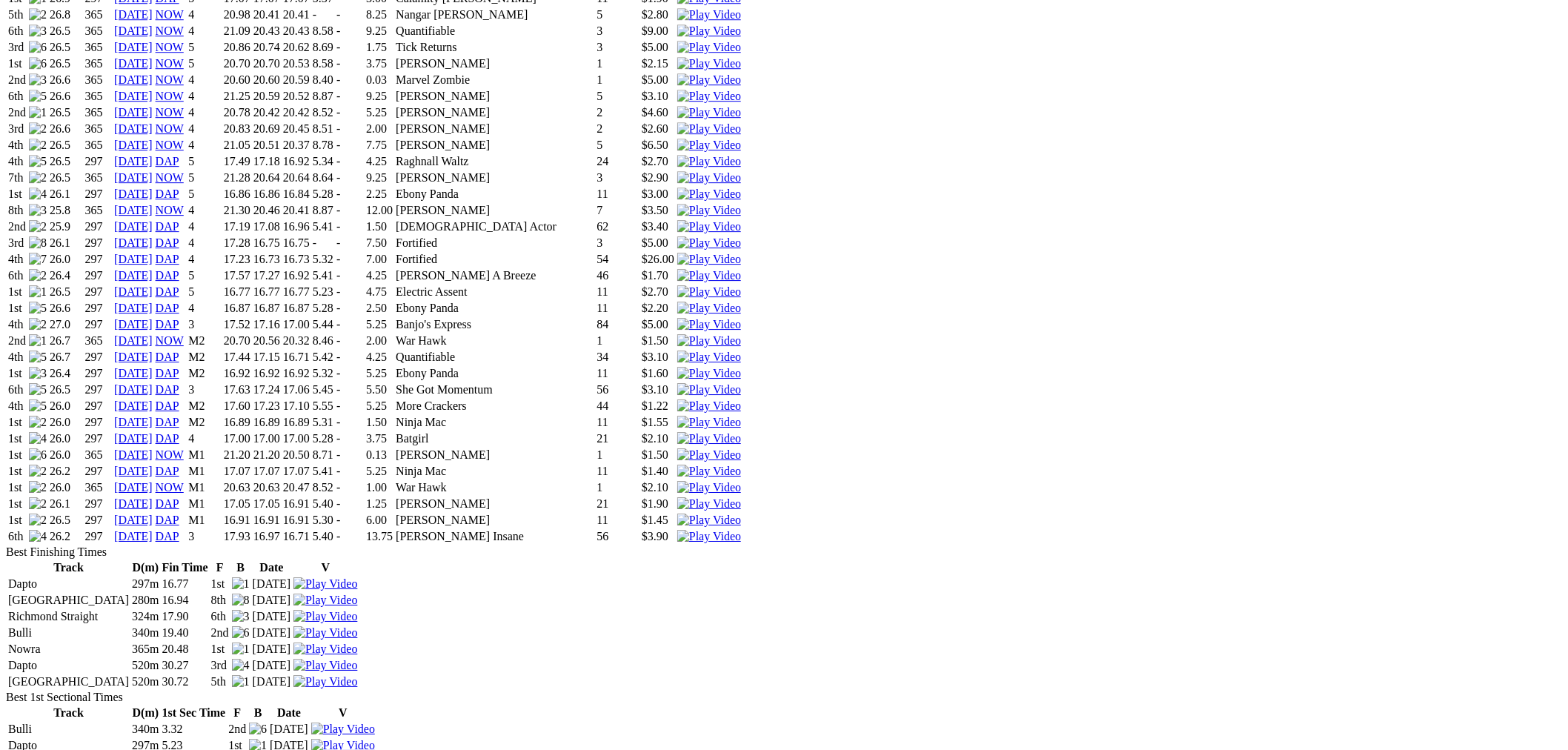
scroll to position [1704, 0]
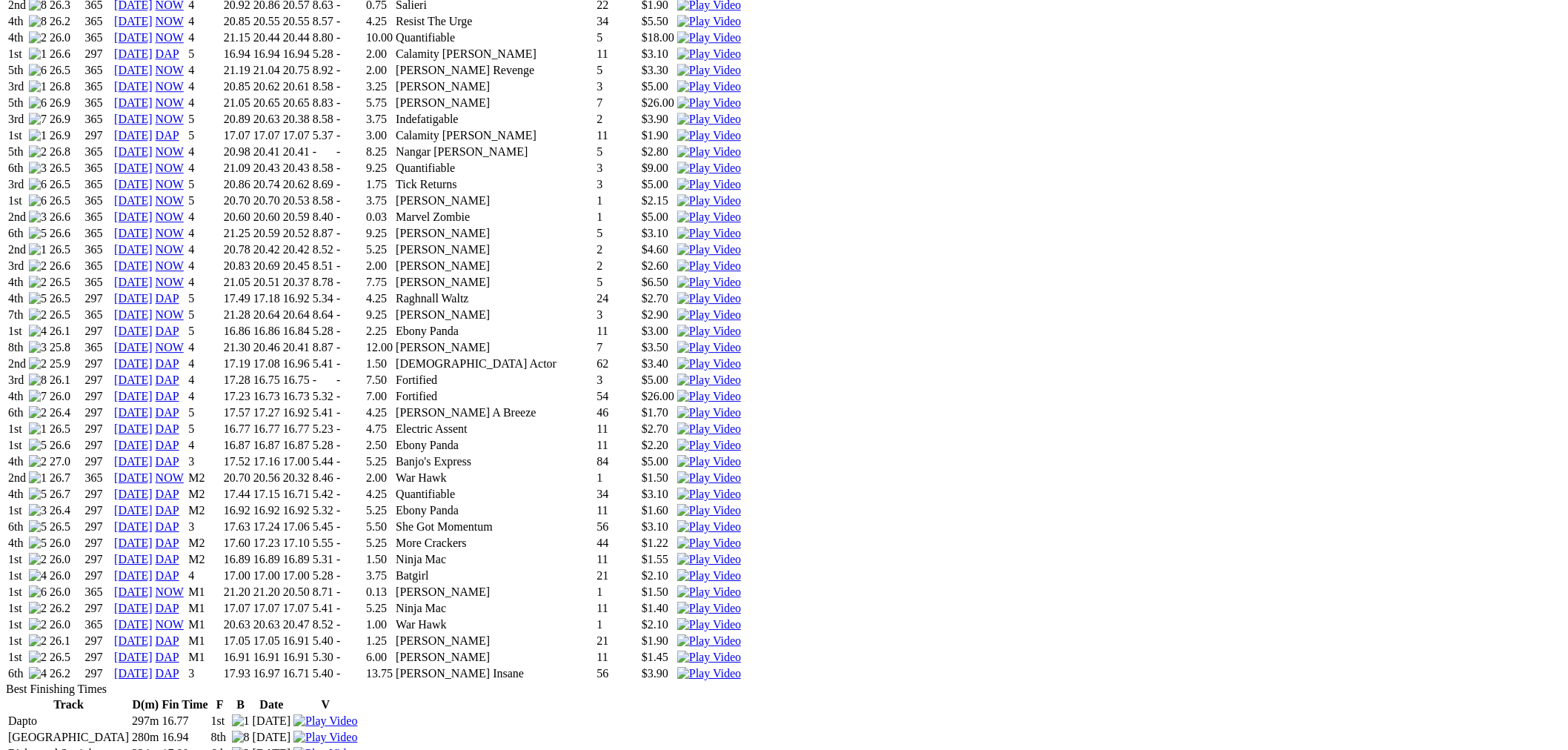
click at [741, 373] on img at bounding box center [708, 380] width 63 height 13
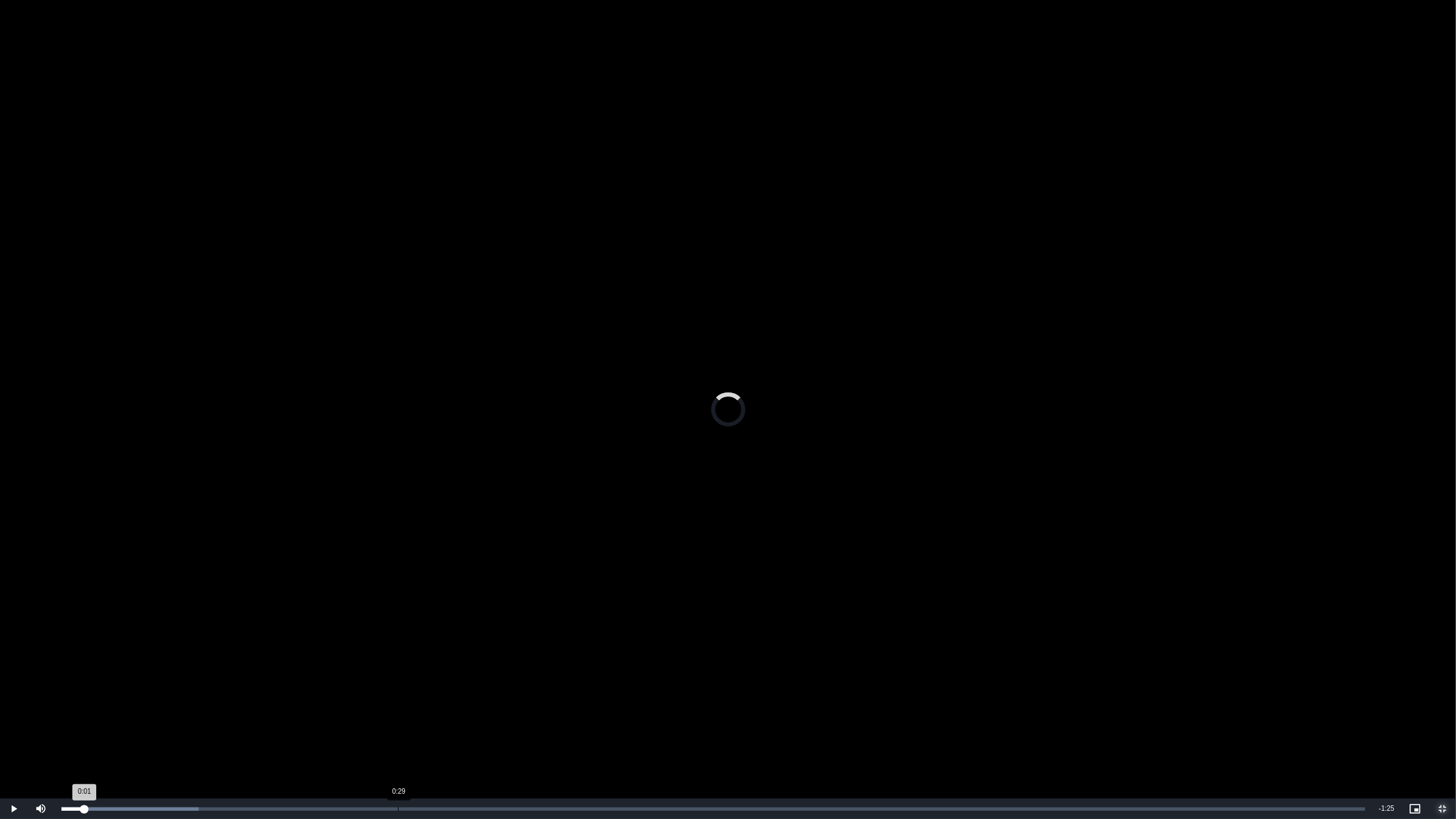
click at [398, 690] on div "0:29" at bounding box center [398, 808] width 1 height 4
click at [495, 690] on div "Loaded : 0.00% 0:38 0:29" at bounding box center [714, 808] width 1317 height 20
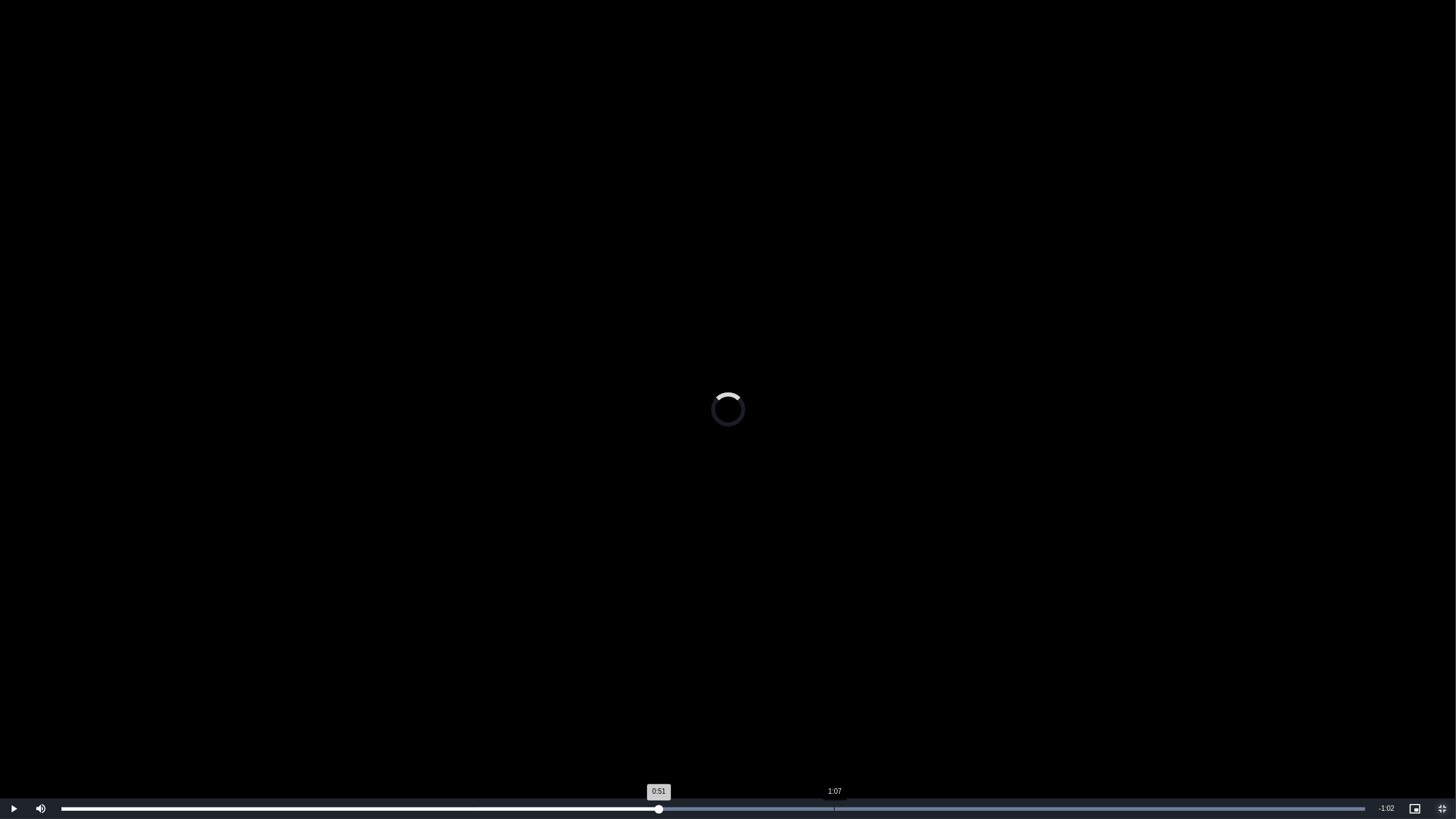
click at [835, 690] on div "Loaded : 100.00% 1:07 0:51" at bounding box center [713, 808] width 1304 height 4
click at [904, 690] on div "Loaded : 100.00% 1:13 1:13" at bounding box center [713, 808] width 1304 height 4
click at [950, 690] on div "1:16" at bounding box center [949, 808] width 1 height 4
click at [994, 690] on div "Loaded : 100.00% 1:20 1:18" at bounding box center [714, 808] width 1317 height 20
click at [1047, 690] on div "Loaded : 100.00% 1:25 1:21" at bounding box center [714, 808] width 1317 height 20
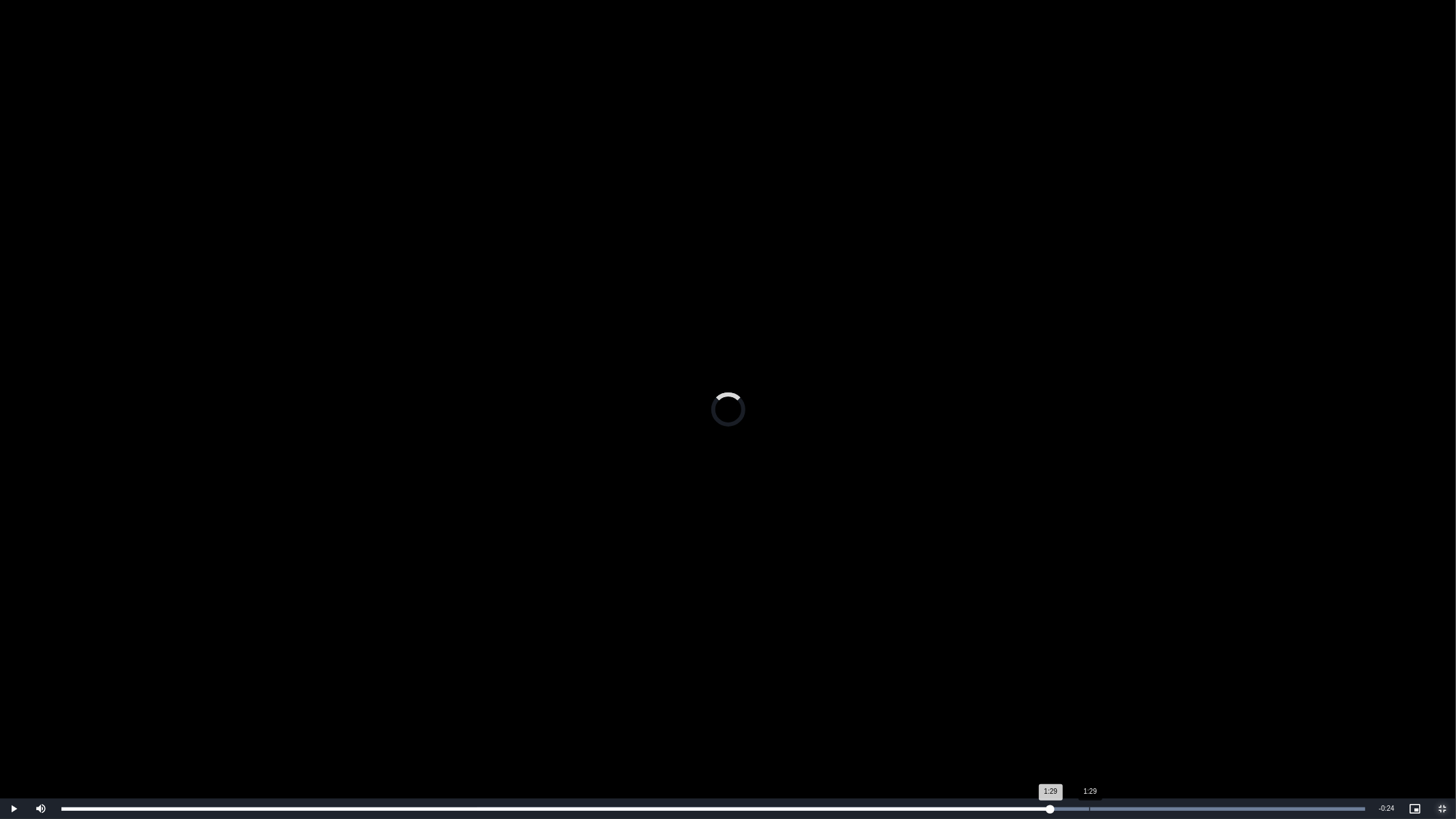
click at [1089, 690] on div "Loaded : 100.00% 1:29 1:29" at bounding box center [714, 808] width 1317 height 20
click at [1134, 690] on div "Loaded : 100.00% 1:30 1:29" at bounding box center [714, 808] width 1317 height 20
click at [1168, 690] on div "Loaded : 100.00% 1:33 1:33" at bounding box center [714, 808] width 1317 height 20
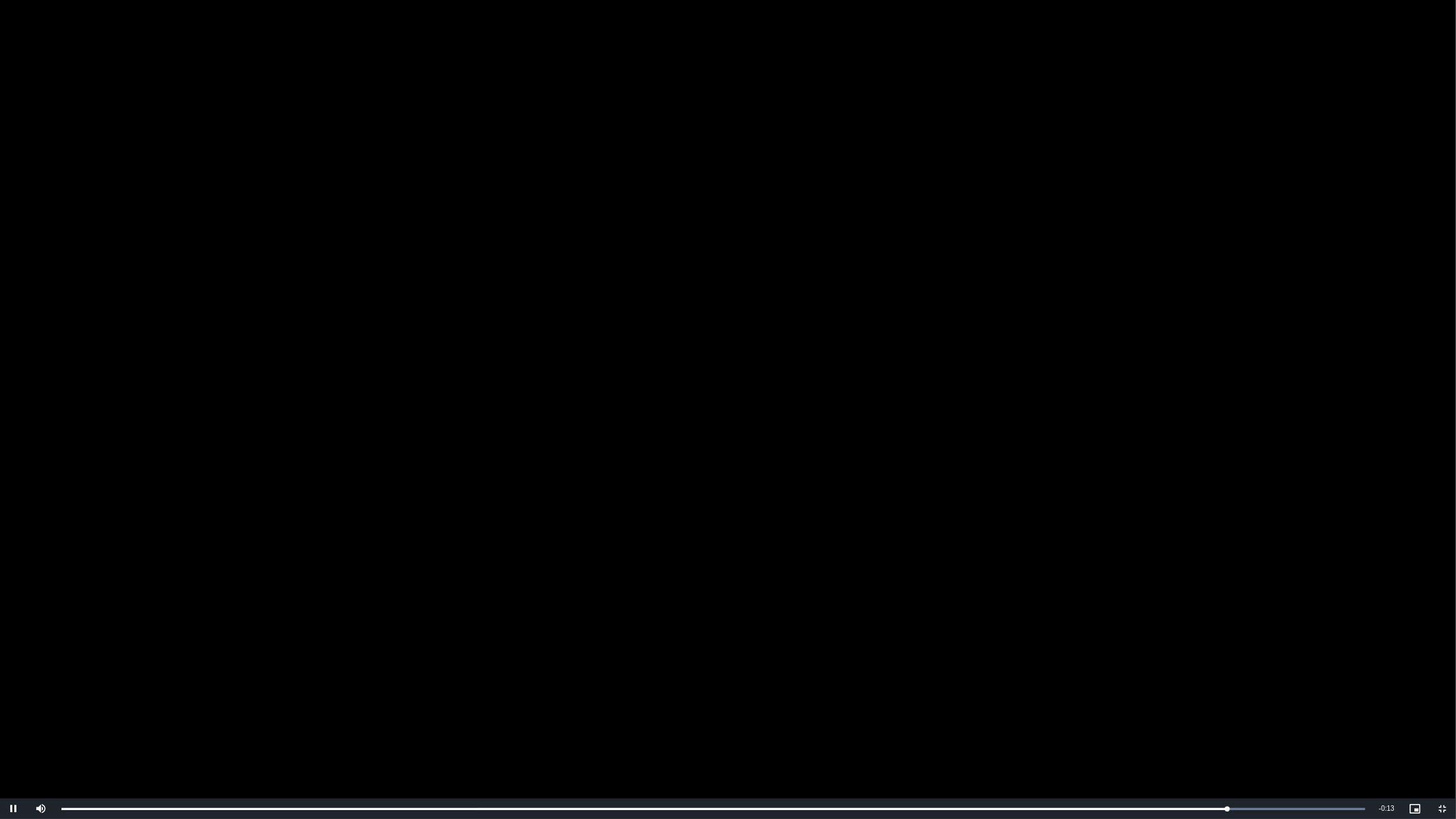
click at [987, 533] on video "To view this video please enable JavaScript, and consider upgrading to a web br…" at bounding box center [728, 410] width 1456 height 819
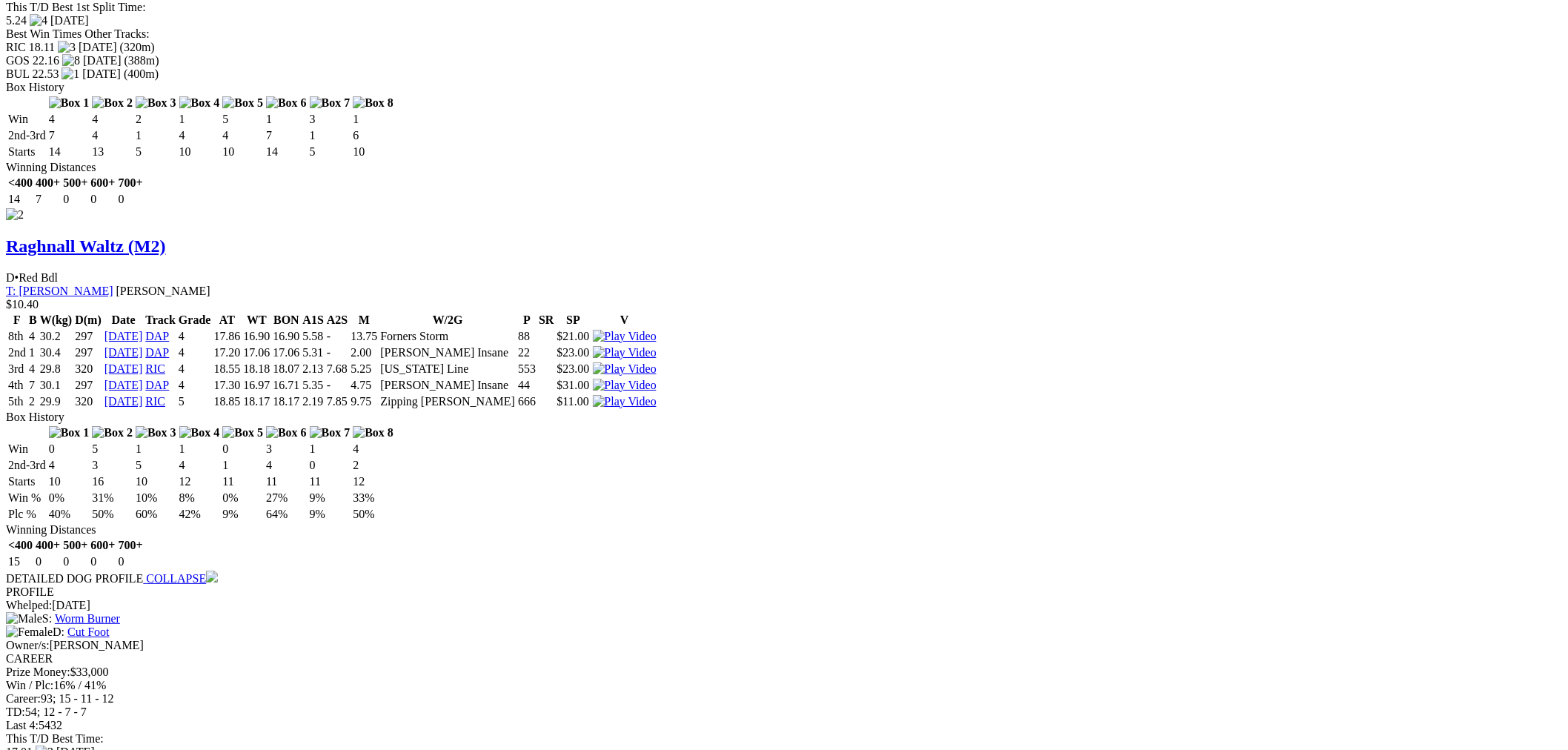
scroll to position [1646, 0]
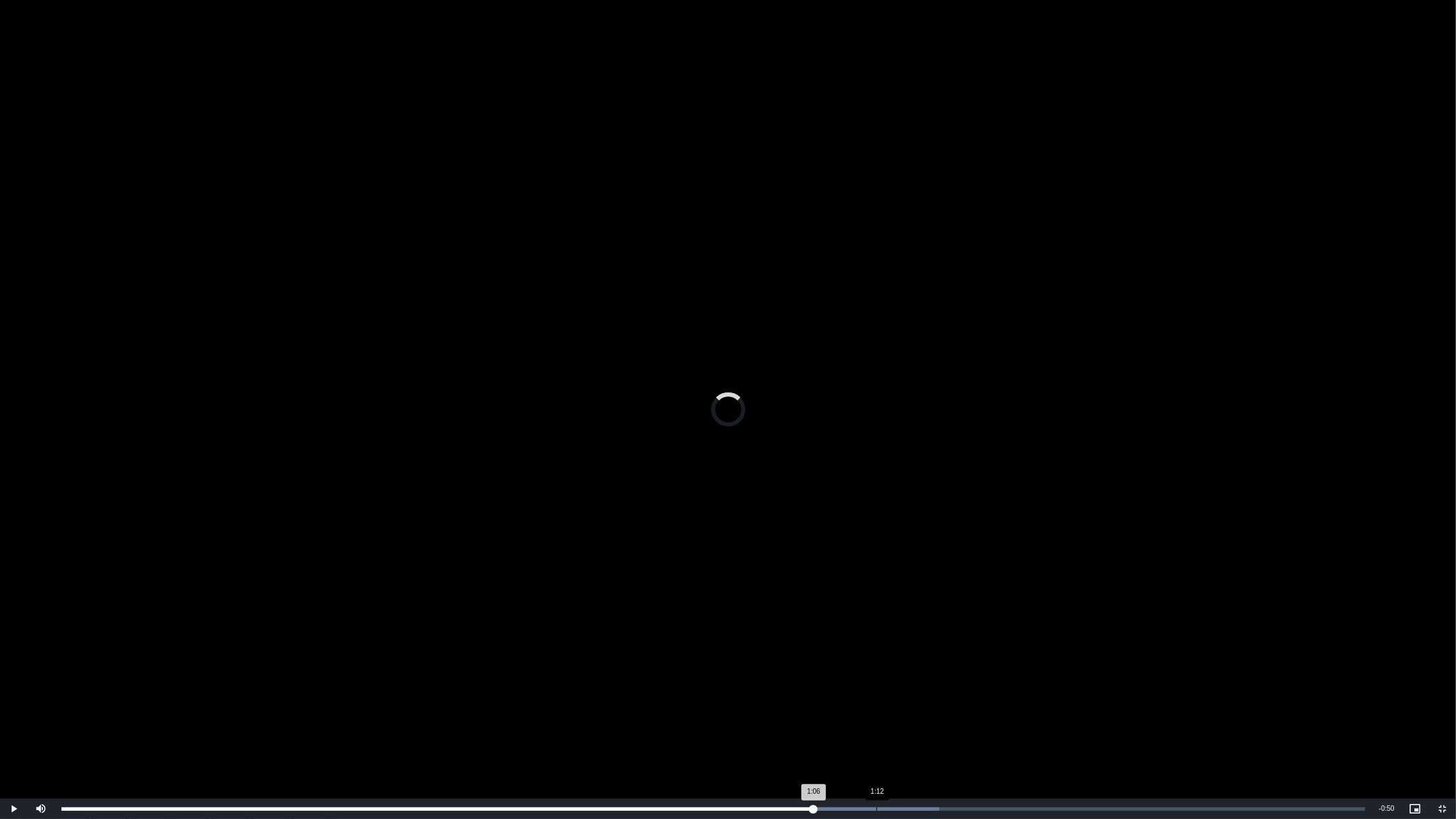
click at [876, 690] on div "Loaded : 67.31% 1:12 1:06" at bounding box center [714, 808] width 1317 height 20
click at [945, 690] on div "Loaded : 67.31% 1:12 1:12" at bounding box center [713, 808] width 1304 height 4
click at [1009, 690] on div "1:24" at bounding box center [1009, 808] width 1 height 4
click at [1027, 690] on div "1:25" at bounding box center [1027, 808] width 1 height 4
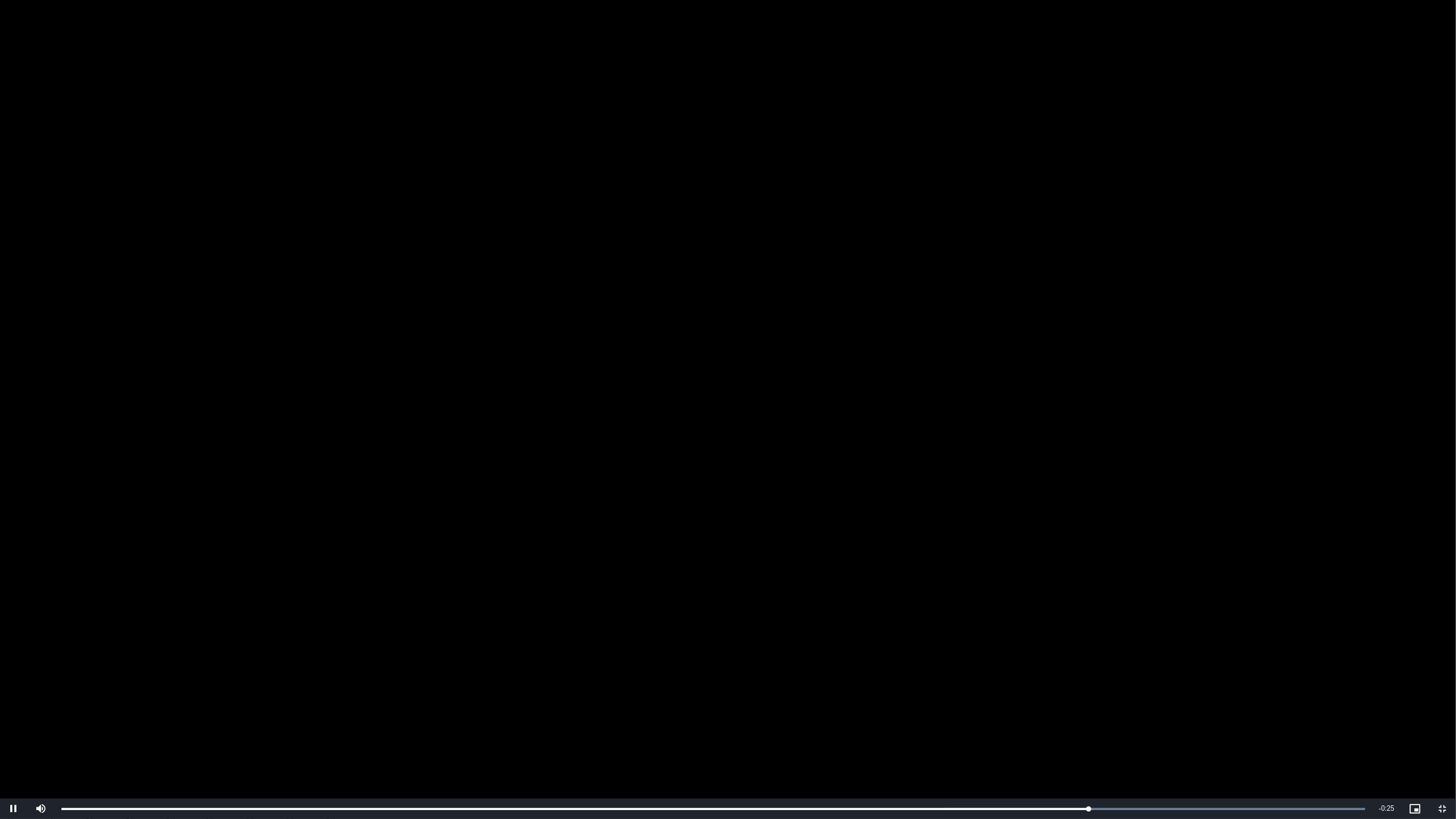
click at [952, 538] on video "To view this video please enable JavaScript, and consider upgrading to a web br…" at bounding box center [728, 410] width 1456 height 819
click at [954, 535] on video "To view this video please enable JavaScript, and consider upgrading to a web br…" at bounding box center [728, 410] width 1456 height 819
click at [235, 521] on video "To view this video please enable JavaScript, and consider upgrading to a web br…" at bounding box center [728, 410] width 1456 height 819
click at [227, 519] on video "To view this video please enable JavaScript, and consider upgrading to a web br…" at bounding box center [728, 410] width 1456 height 819
click at [229, 517] on video "To view this video please enable JavaScript, and consider upgrading to a web br…" at bounding box center [728, 410] width 1456 height 819
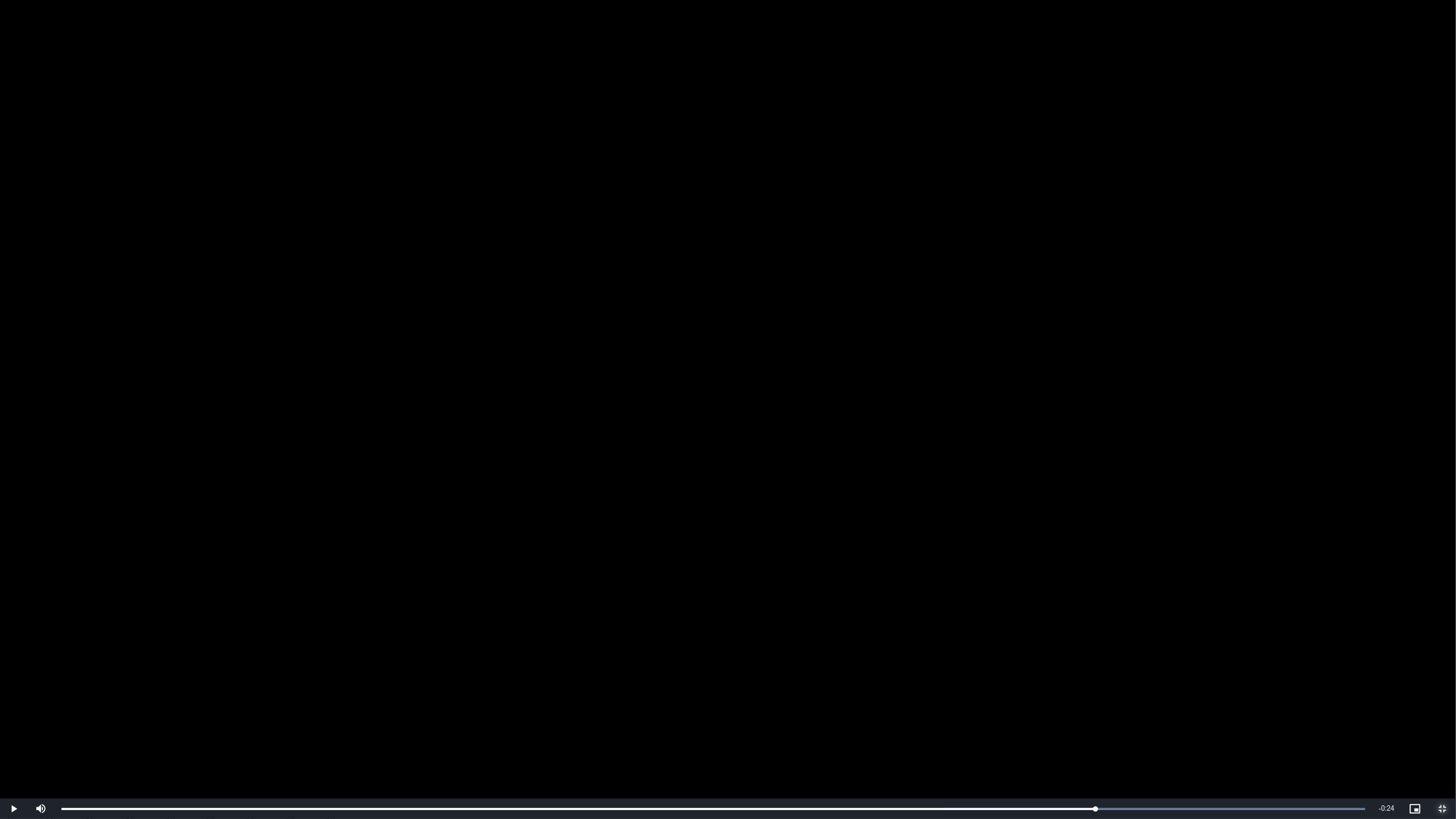
click at [1443, 690] on span "Video Player" at bounding box center [1442, 808] width 27 height 0
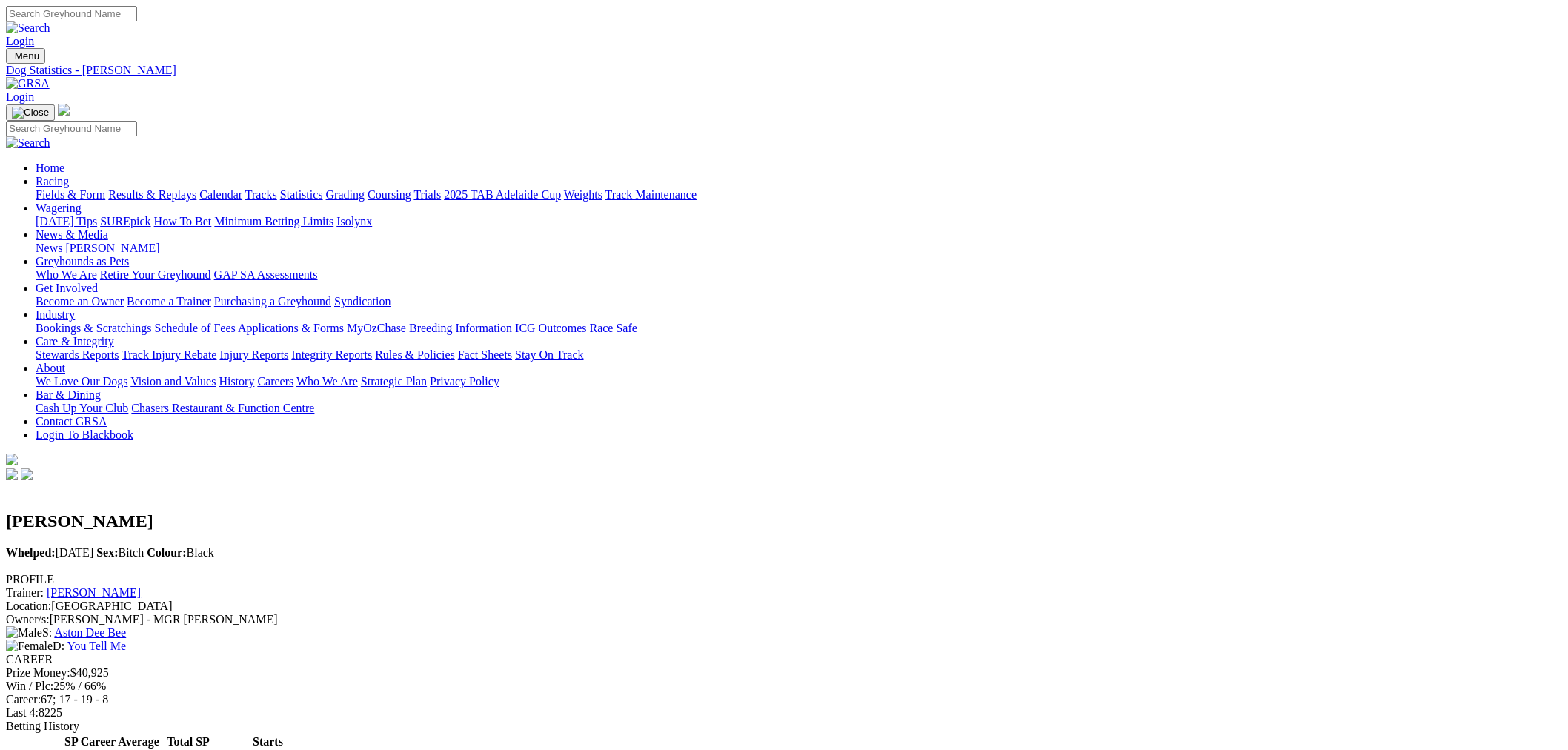
scroll to position [1430, 0]
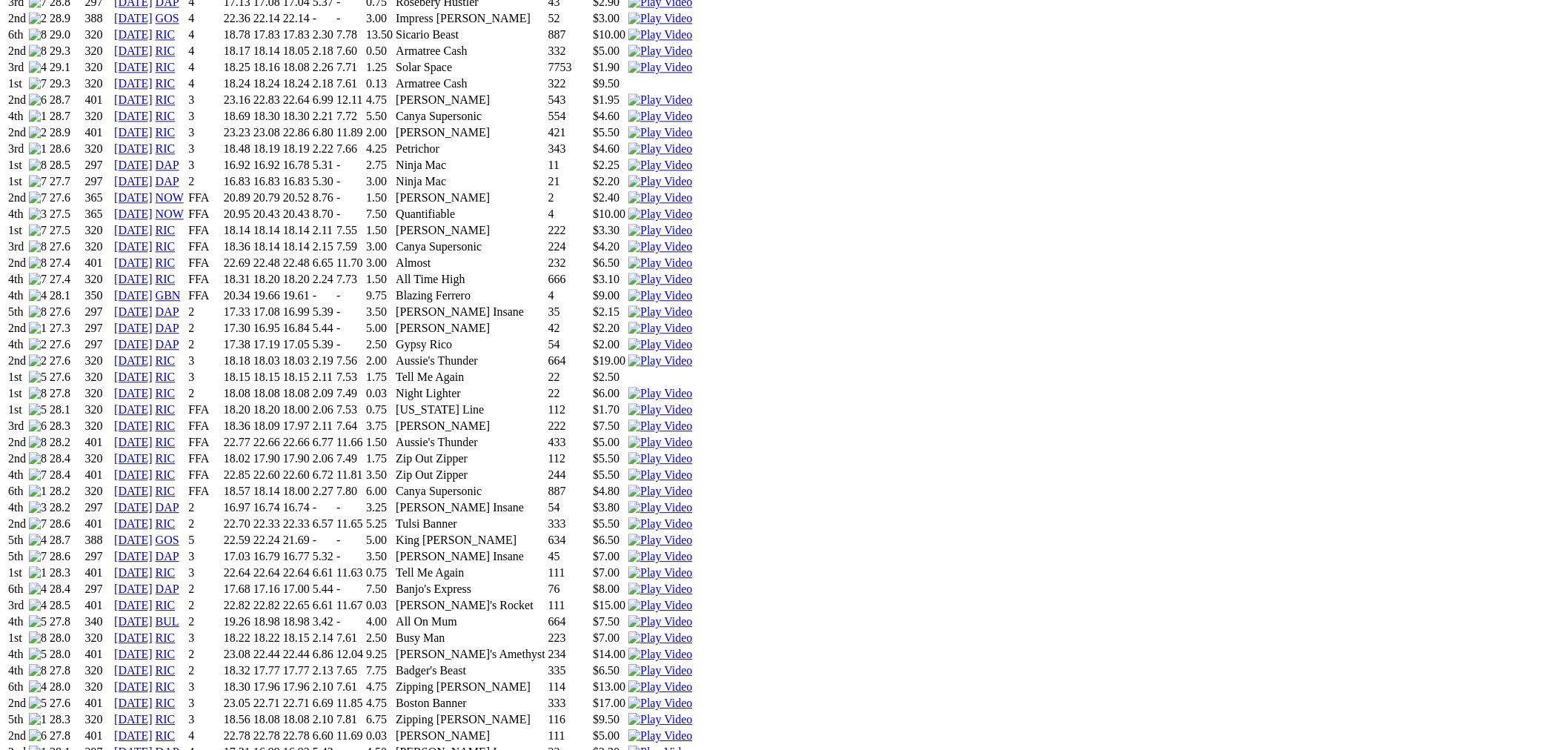
click at [692, 550] on img at bounding box center [659, 556] width 63 height 13
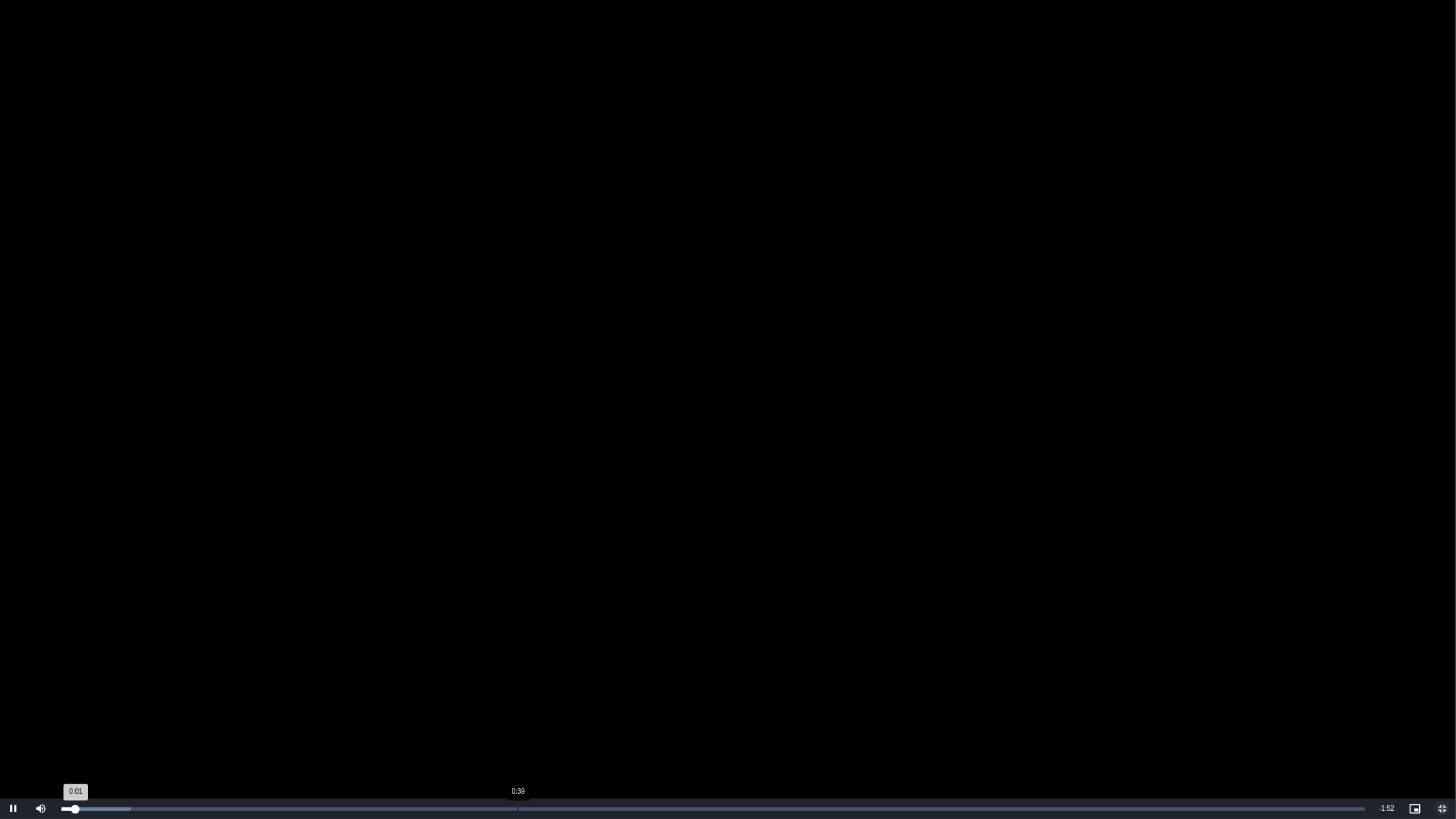
click at [517, 690] on div "Loaded : 5.32% 0:39 0:01" at bounding box center [714, 808] width 1317 height 20
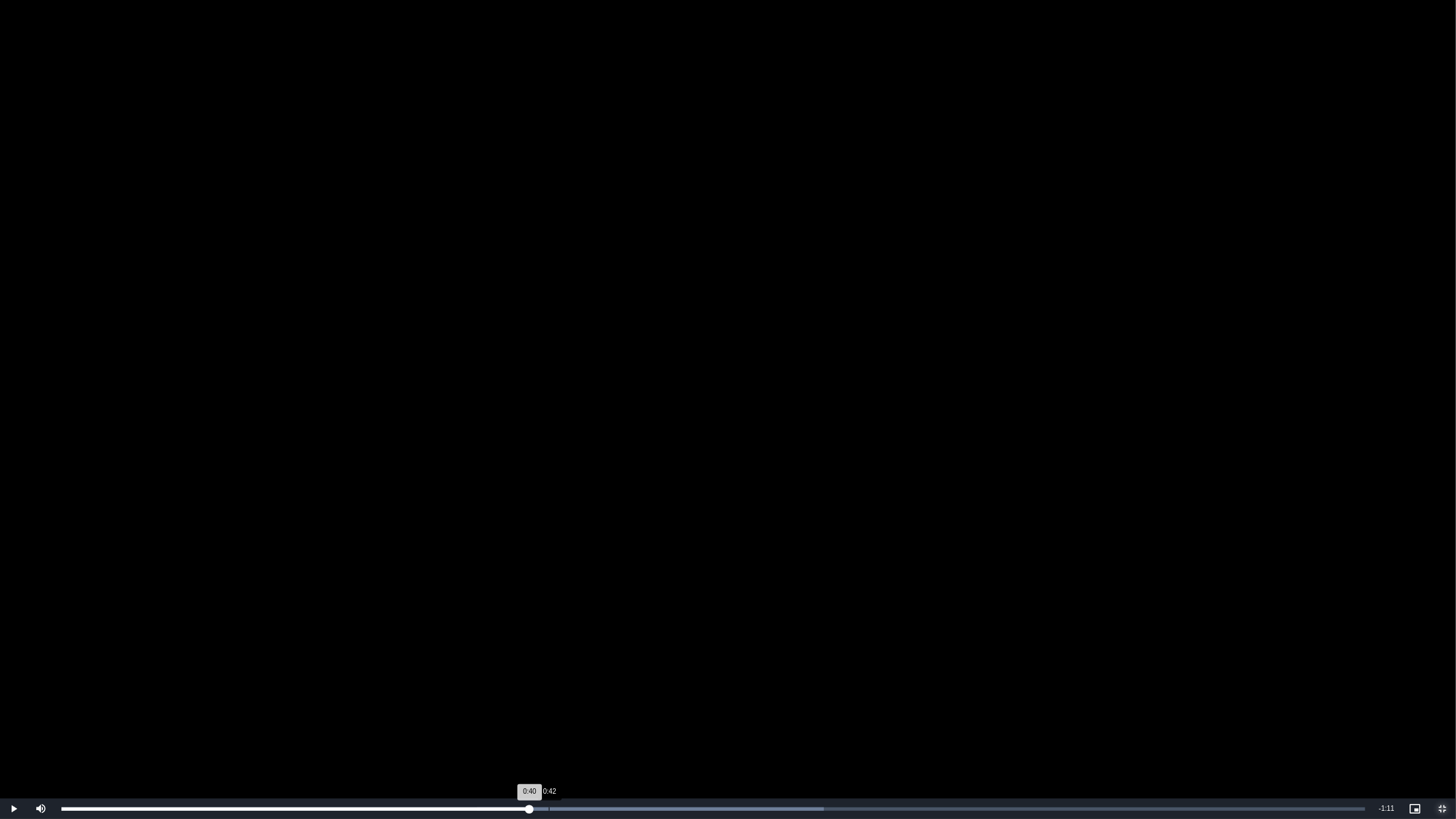
click at [549, 690] on div "Loaded : 58.47% 0:42 0:40" at bounding box center [714, 808] width 1317 height 20
click at [671, 690] on div "Loaded : 100.00% 0:52 0:51" at bounding box center [714, 808] width 1317 height 20
click at [692, 690] on div "Loaded : 100.00% 0:54 0:54" at bounding box center [714, 808] width 1317 height 20
click at [768, 690] on div "Loaded : 100.00% 1:00 0:58" at bounding box center [714, 808] width 1317 height 20
click at [812, 690] on div "Loaded : 100.00% 1:00 1:01" at bounding box center [714, 808] width 1317 height 20
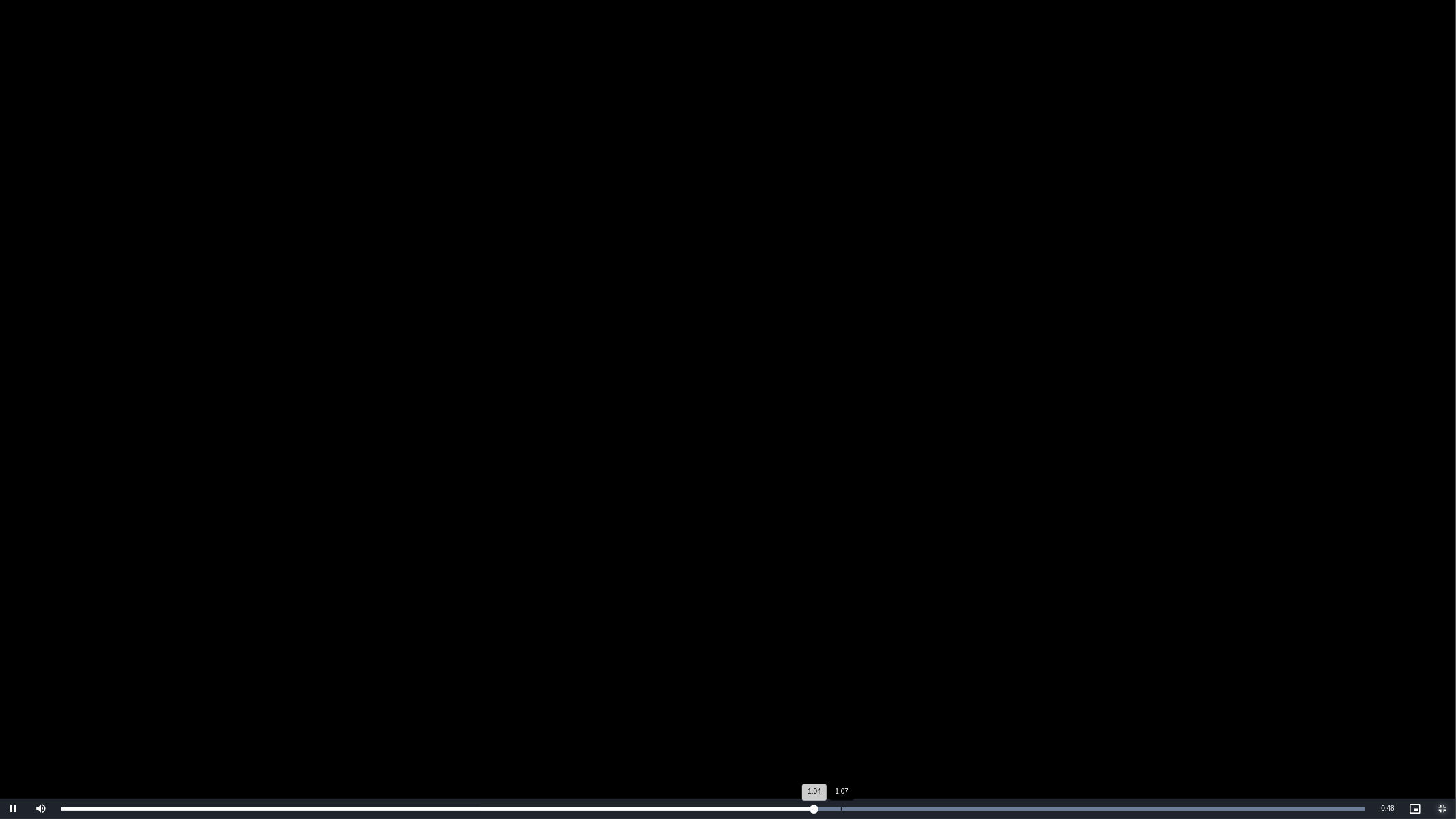
click at [856, 690] on div "Loaded : 100.00% 1:07 1:04" at bounding box center [714, 808] width 1317 height 20
click at [942, 690] on div "Loaded : 100.00% 1:15 1:08" at bounding box center [714, 808] width 1317 height 20
click at [1015, 690] on div "Loaded : 100.00% 1:17 1:16" at bounding box center [714, 808] width 1317 height 20
click at [1088, 690] on div "Loaded : 100.00% 1:22 1:22" at bounding box center [714, 808] width 1317 height 20
click at [1171, 690] on div "Loaded : 100.00% 1:35 1:28" at bounding box center [714, 808] width 1317 height 20
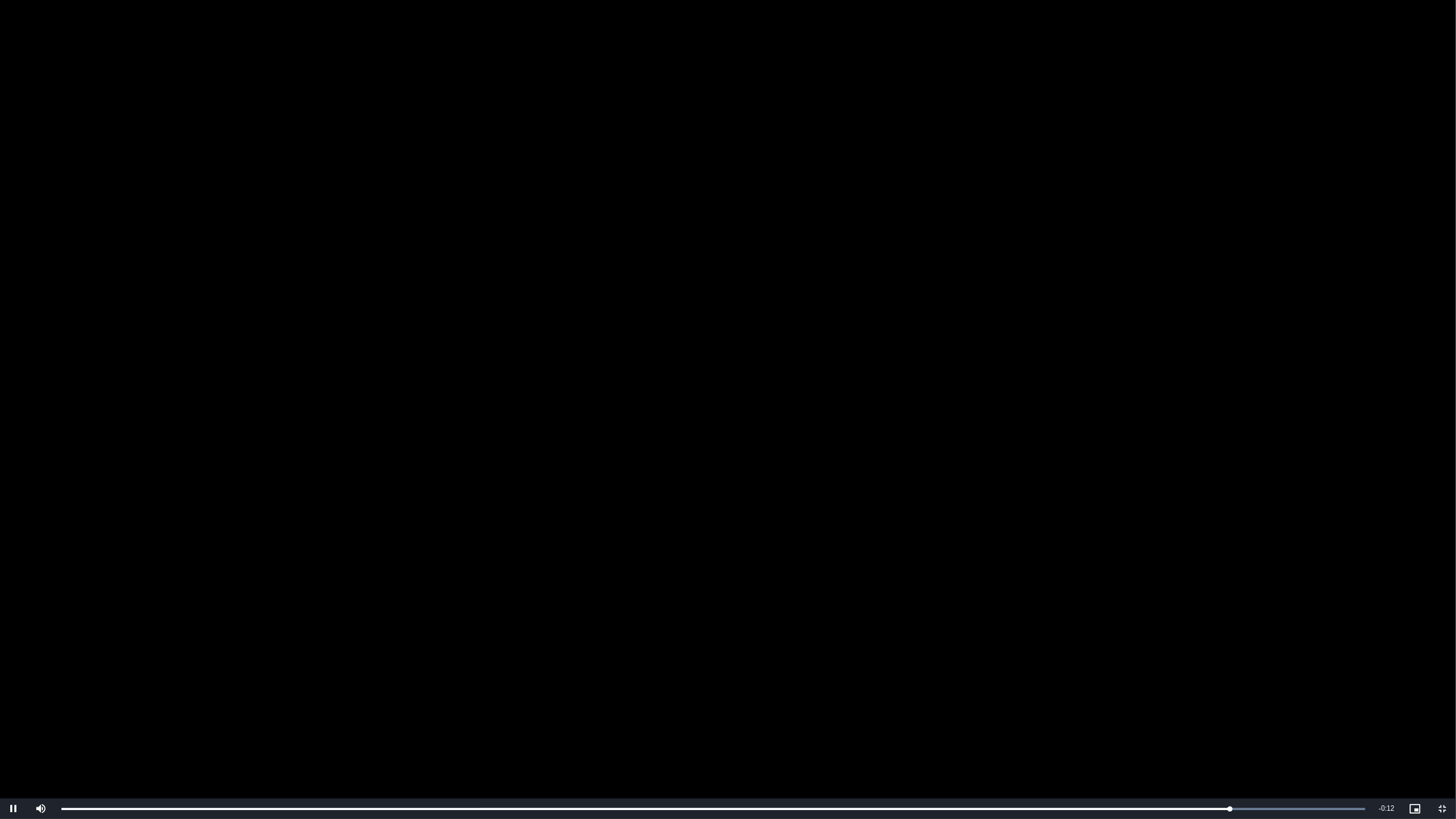
click at [670, 523] on video "To view this video please enable JavaScript, and consider upgrading to a web br…" at bounding box center [728, 410] width 1456 height 819
click at [670, 505] on video "To view this video please enable JavaScript, and consider upgrading to a web br…" at bounding box center [728, 410] width 1456 height 819
click at [1441, 690] on span "Video Player" at bounding box center [1442, 808] width 27 height 0
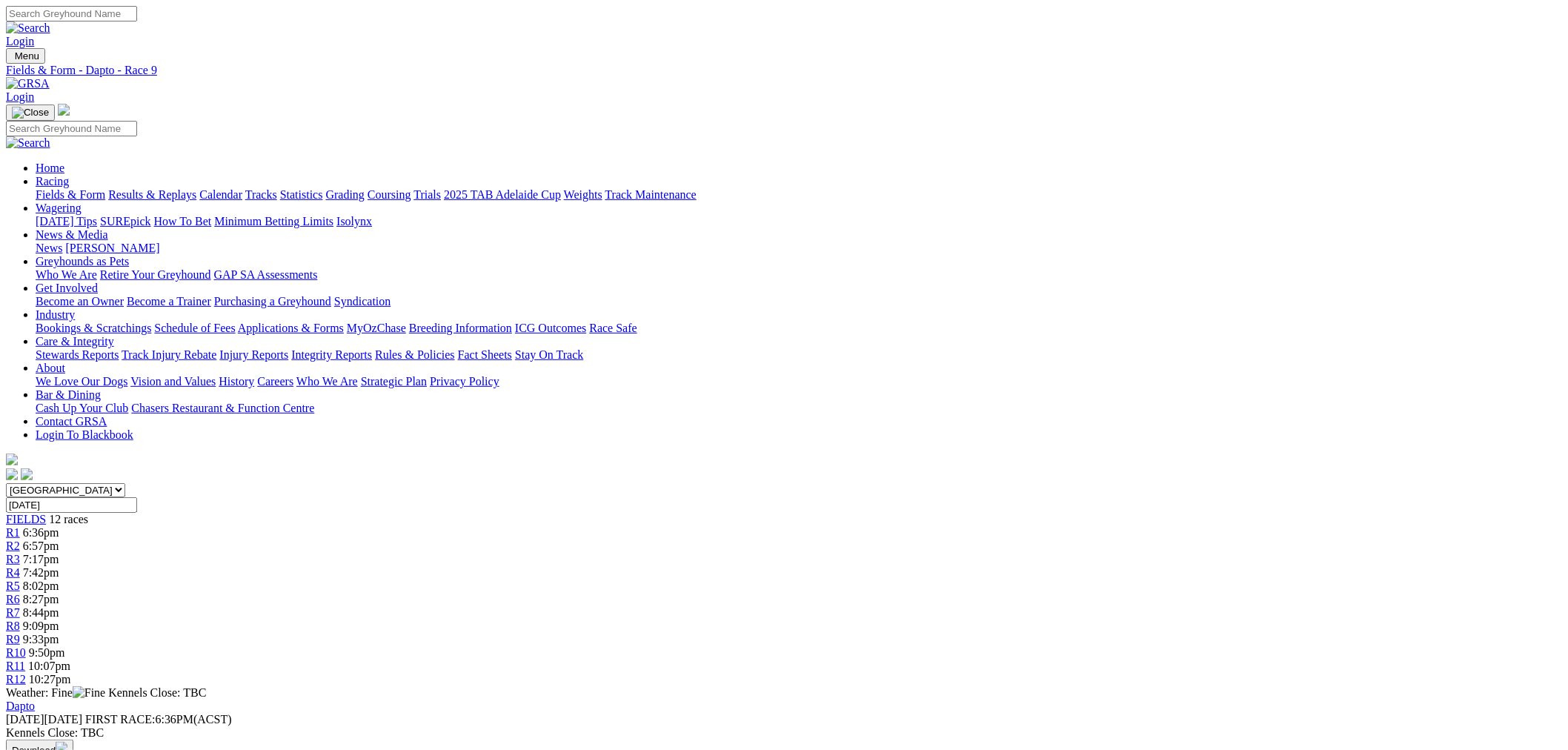
click at [1130, 659] on div "R11 10:07pm" at bounding box center [784, 665] width 1557 height 13
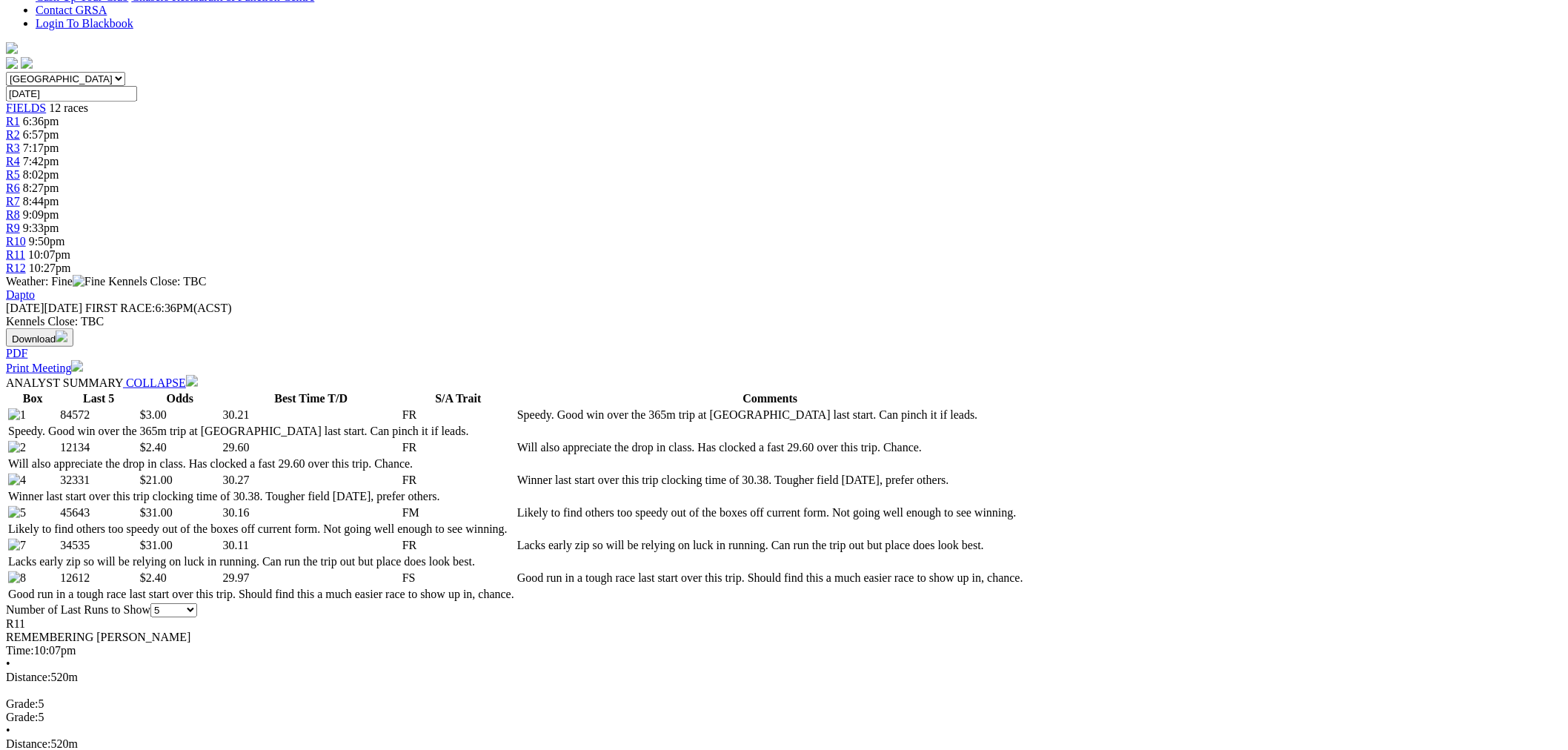
scroll to position [411, 0]
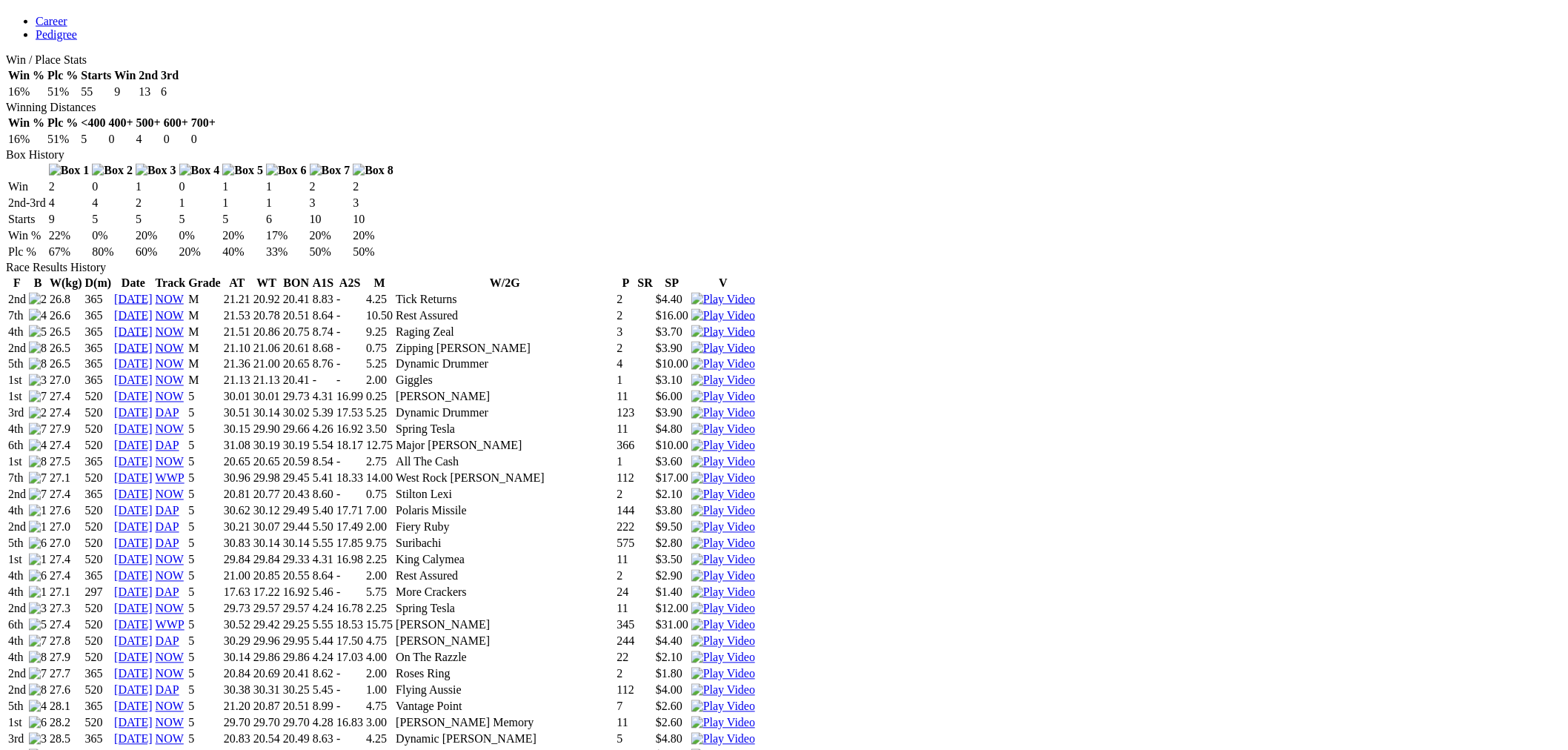
scroll to position [1508, 0]
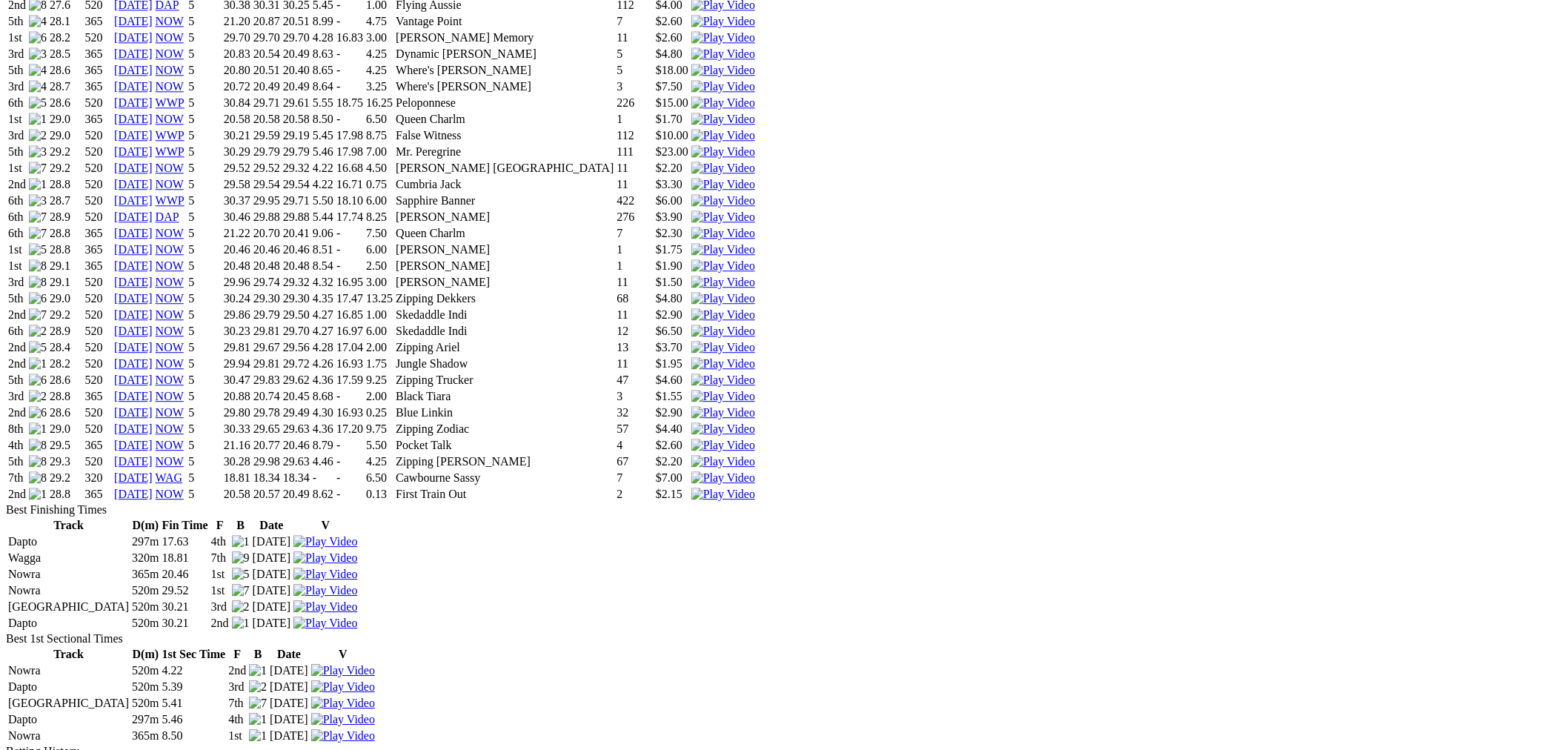
click at [755, 422] on img at bounding box center [723, 428] width 63 height 13
drag, startPoint x: 691, startPoint y: 237, endPoint x: 645, endPoint y: 385, distance: 155.0
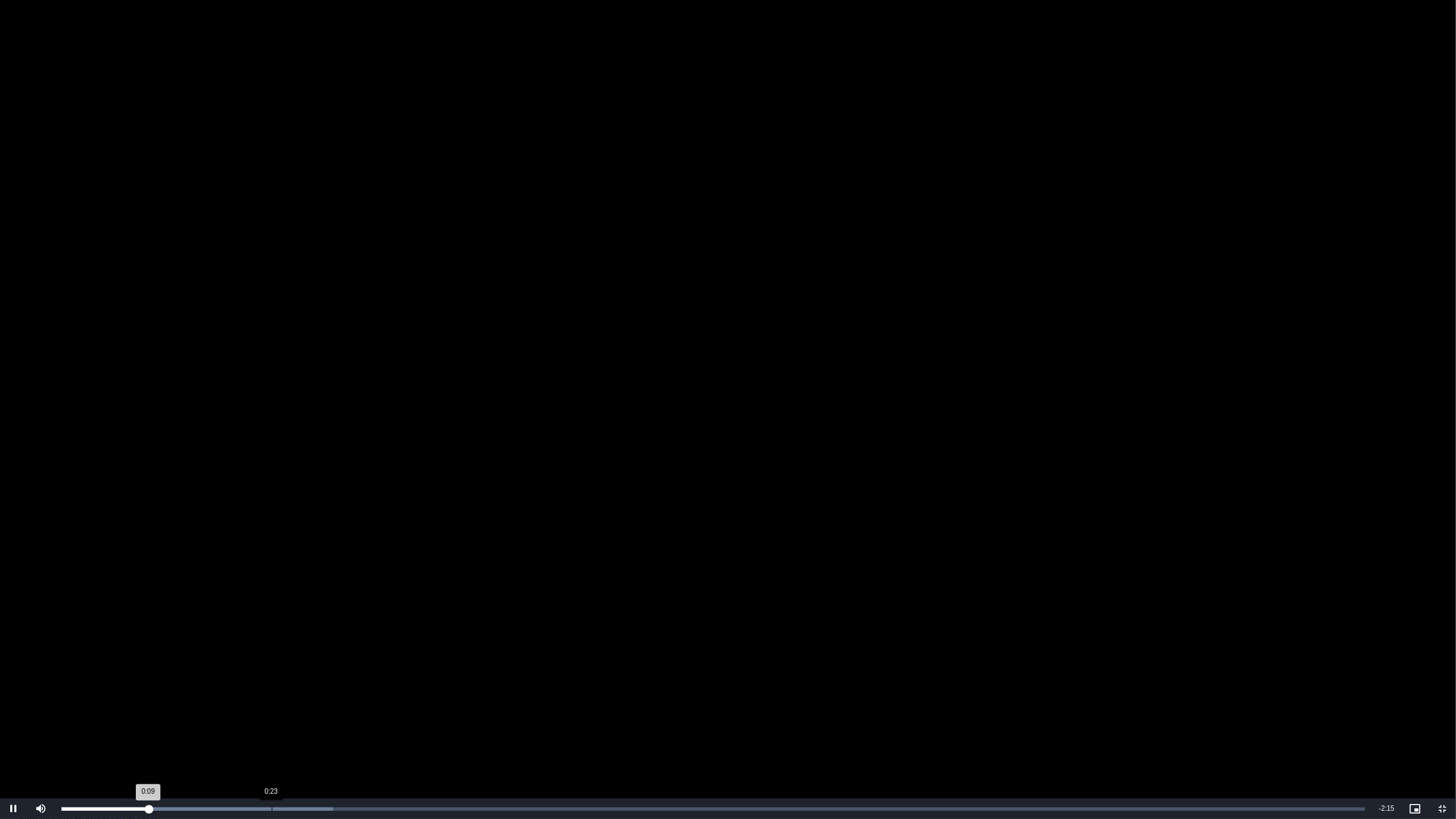
click at [288, 690] on div "Loaded : 20.85% 0:23 0:09" at bounding box center [714, 808] width 1317 height 20
click at [315, 690] on div "Loaded : 20.85% 0:26 0:25" at bounding box center [714, 808] width 1317 height 20
click at [375, 690] on div "Loaded : 20.85% 0:34 0:34" at bounding box center [713, 808] width 1304 height 4
click at [350, 690] on div "0:34" at bounding box center [218, 808] width 314 height 4
click at [365, 690] on div "Progress Bar" at bounding box center [360, 808] width 54 height 4
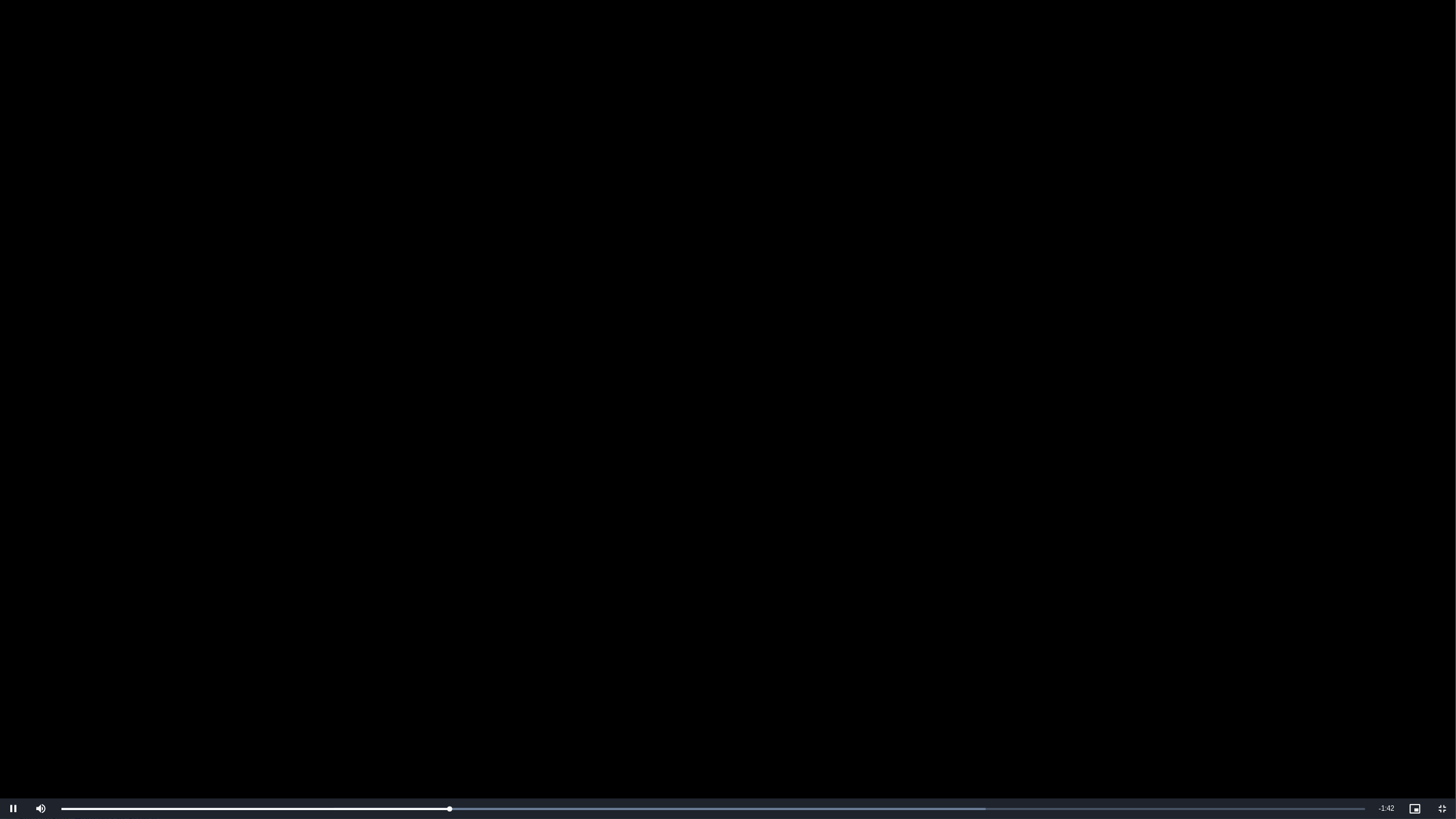
click at [601, 533] on video "To view this video please enable JavaScript, and consider upgrading to a web br…" at bounding box center [728, 410] width 1456 height 819
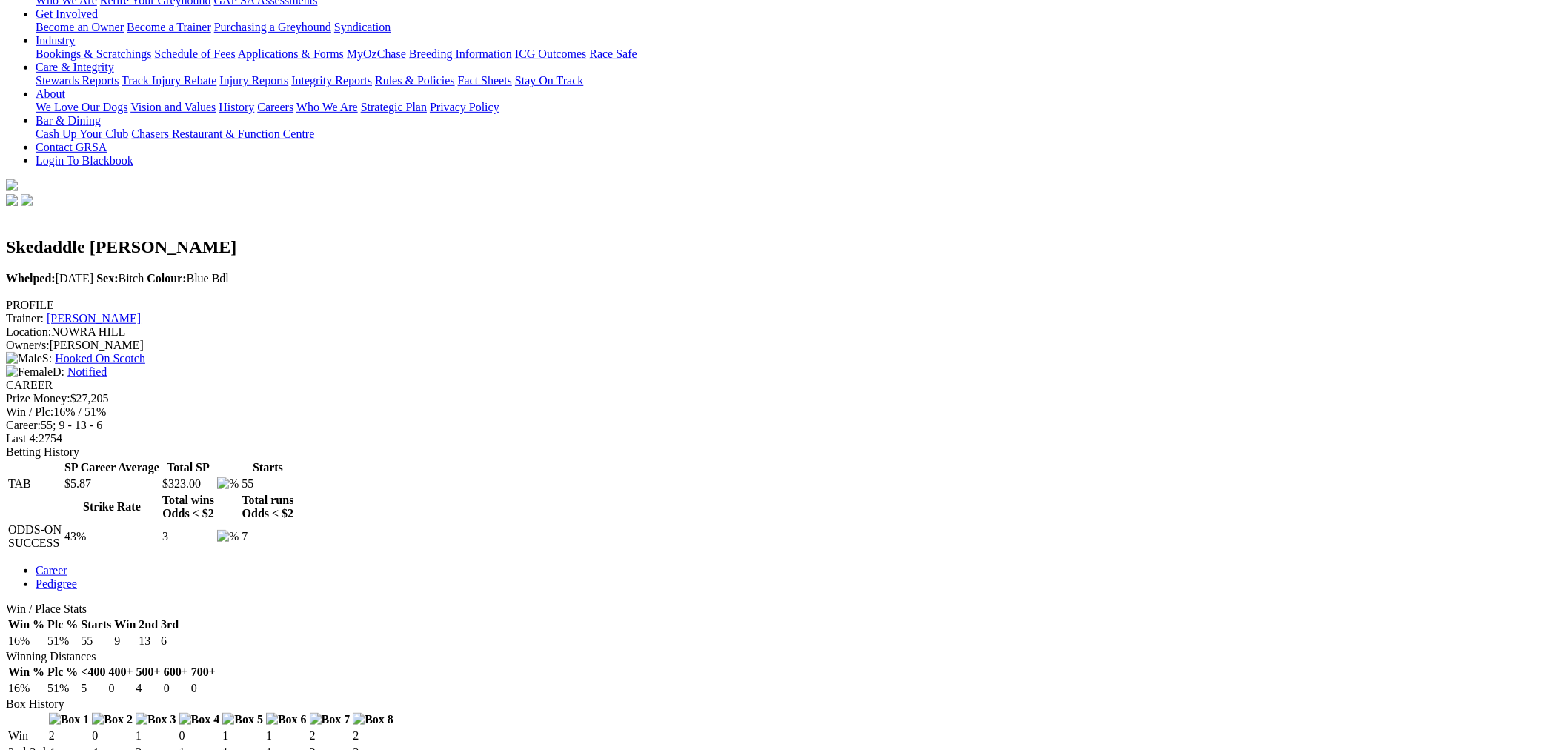
scroll to position [0, 0]
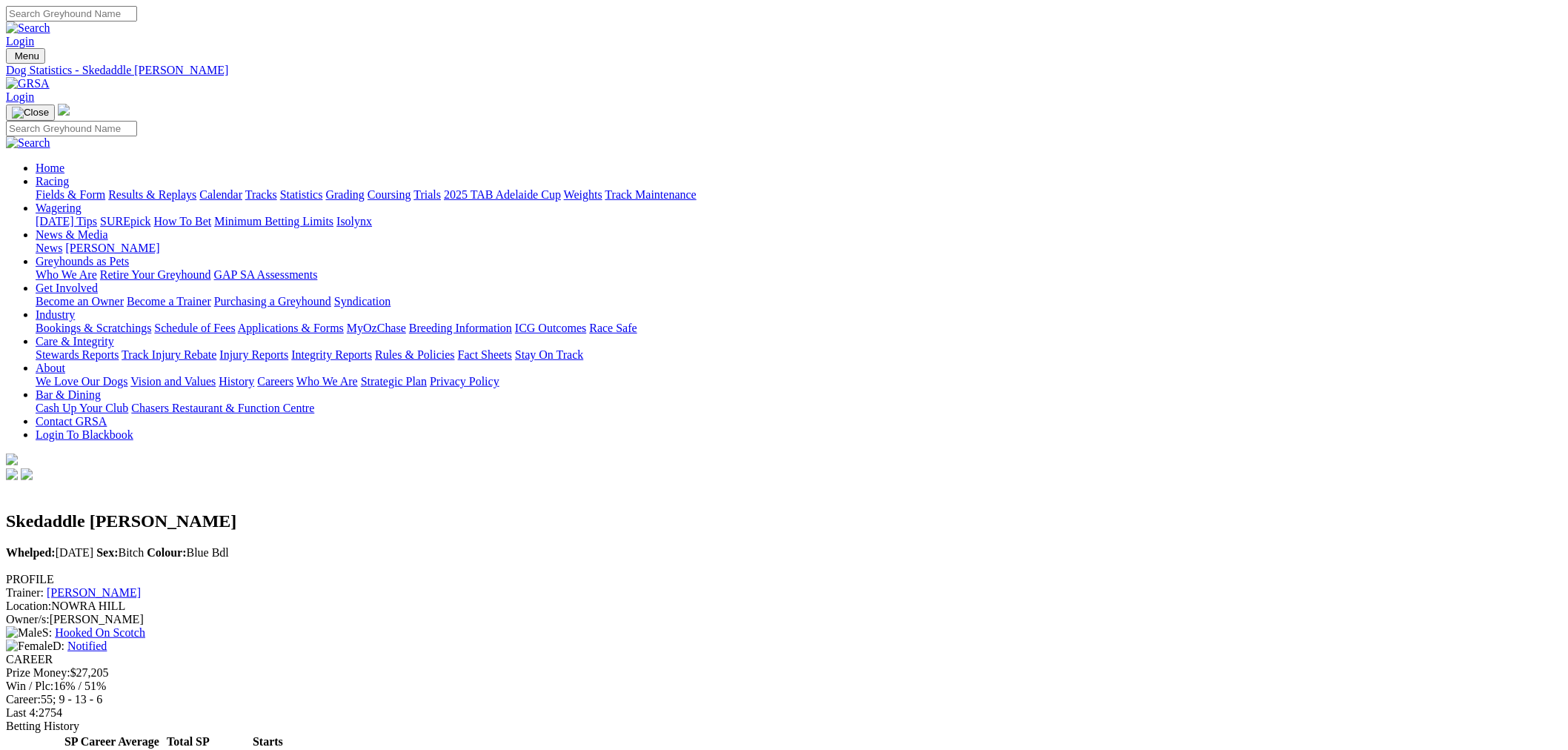
click at [105, 188] on link "Fields & Form" at bounding box center [70, 194] width 70 height 12
